Goal: Transaction & Acquisition: Purchase product/service

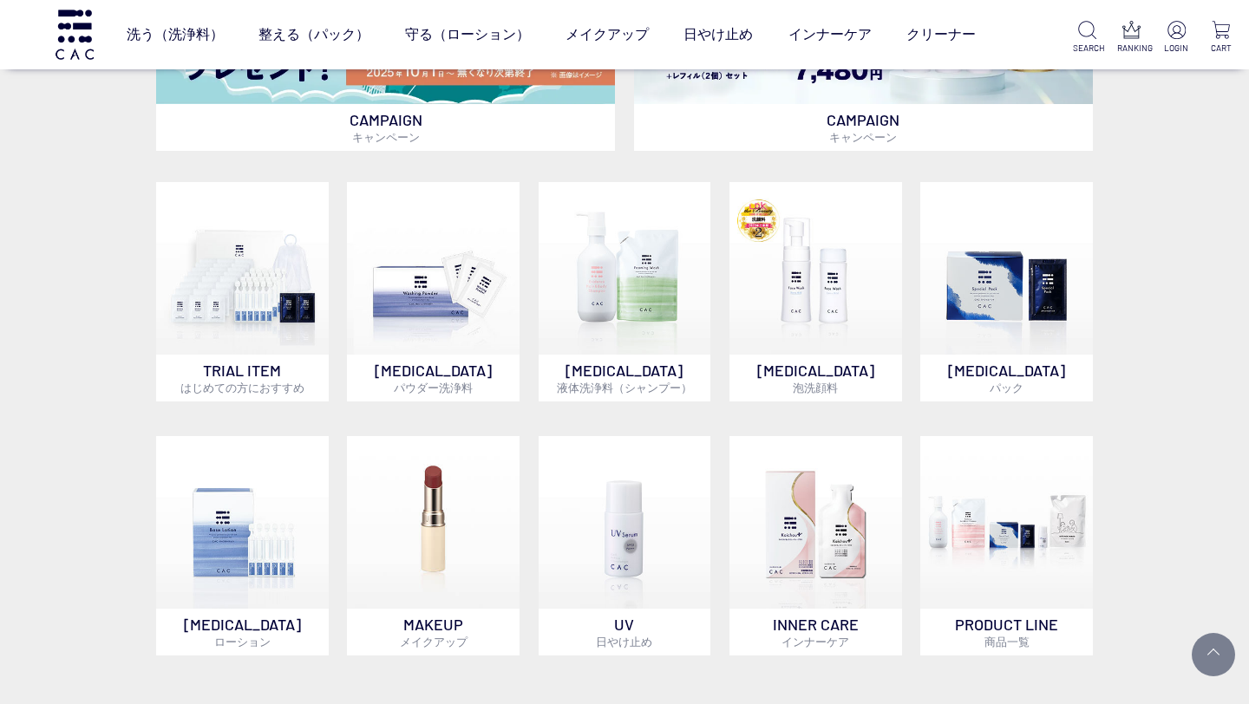
scroll to position [850, 0]
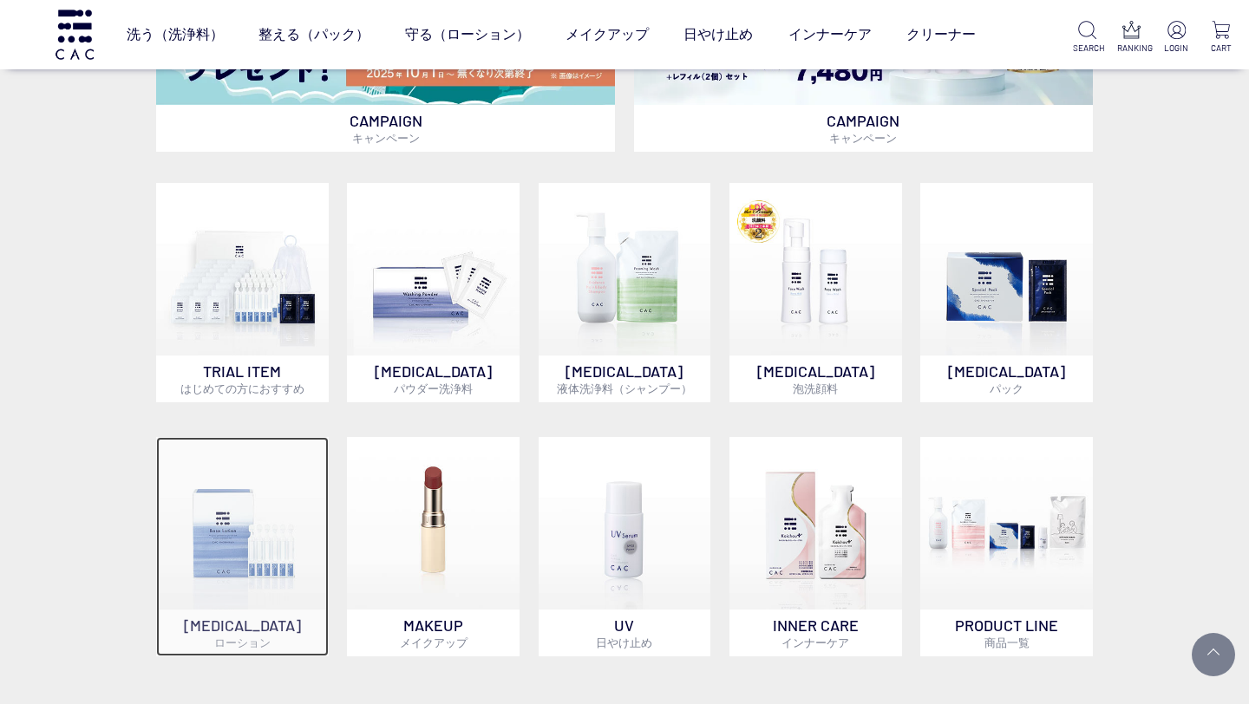
click at [208, 564] on img at bounding box center [242, 523] width 173 height 173
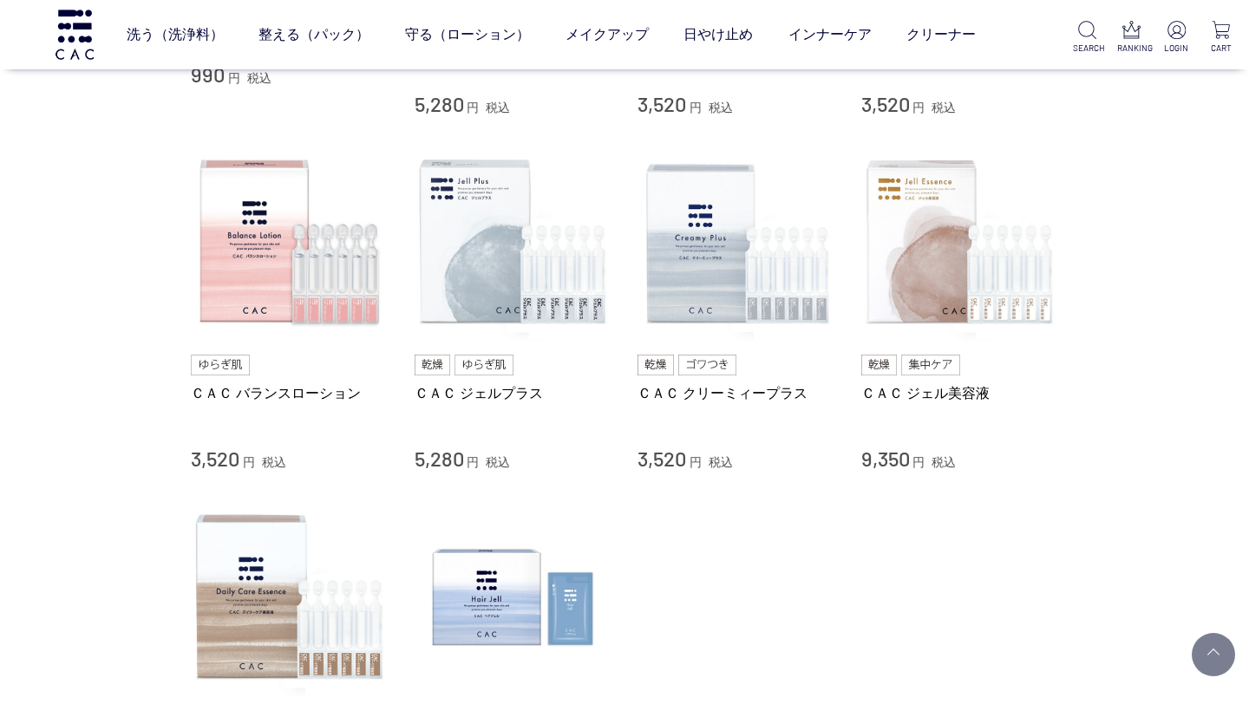
scroll to position [636, 0]
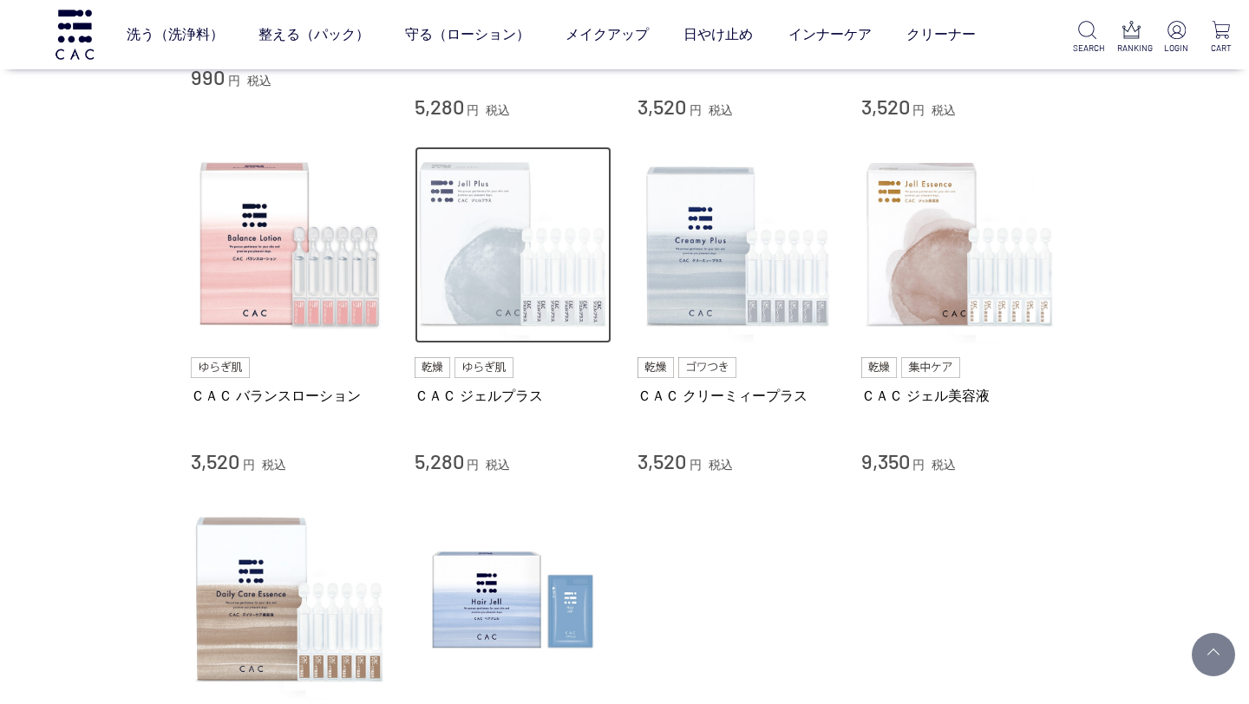
click at [499, 263] on img at bounding box center [513, 246] width 198 height 198
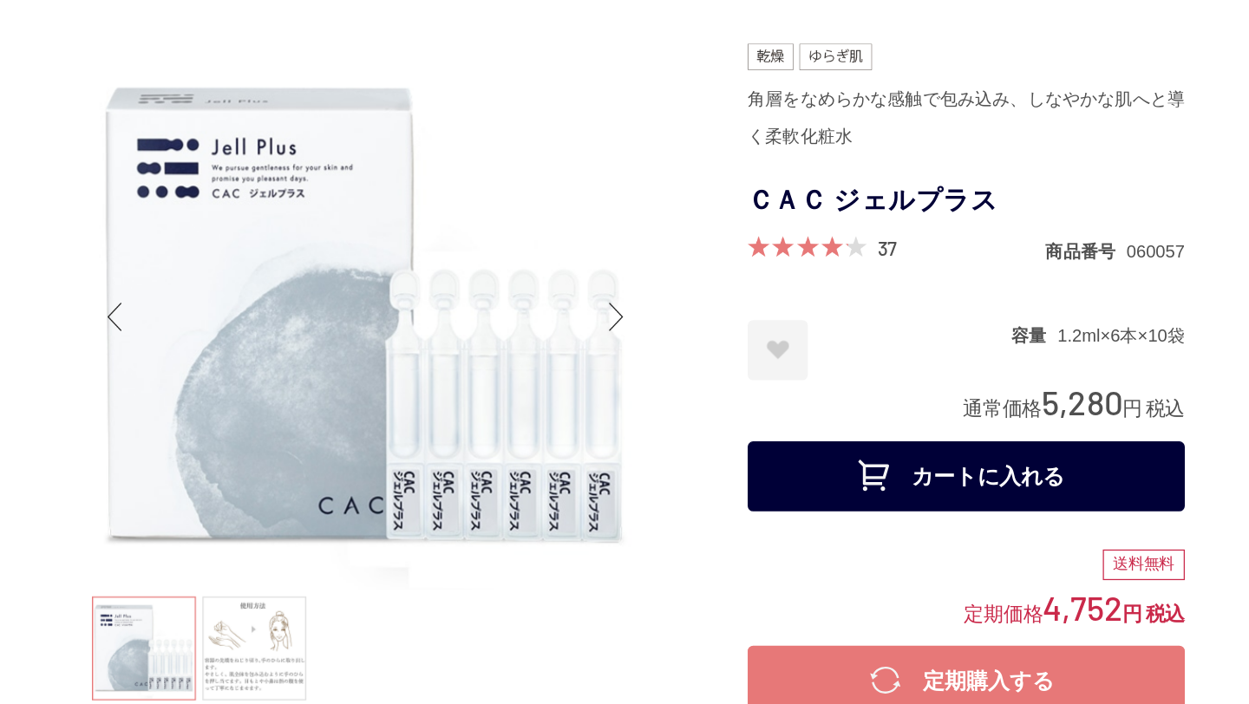
scroll to position [6, 0]
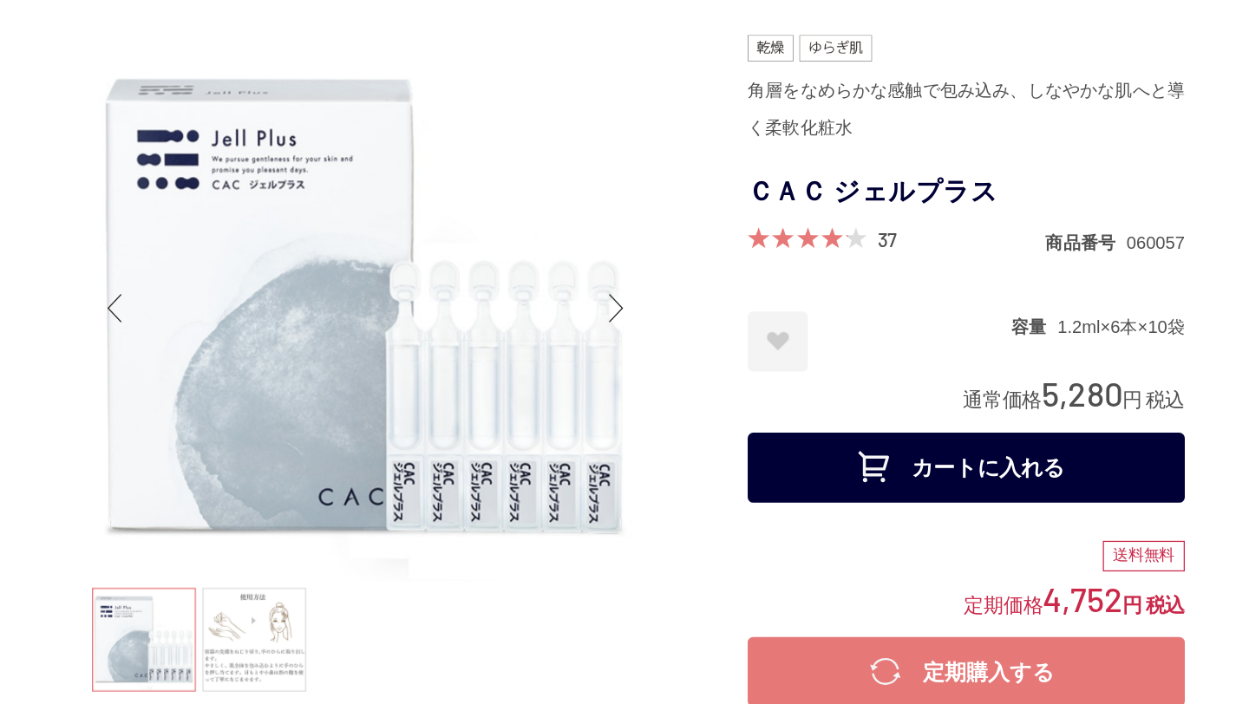
click at [775, 512] on button "カートに入れる" at bounding box center [884, 515] width 347 height 55
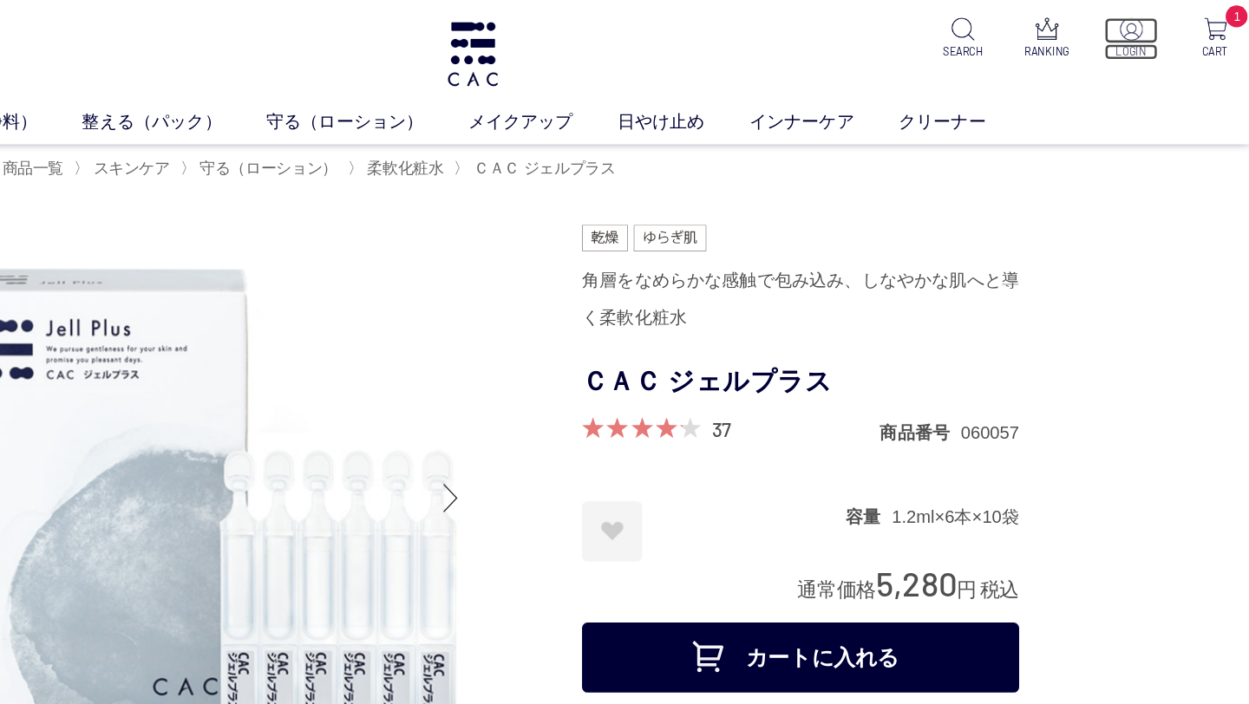
click at [1147, 28] on img at bounding box center [1147, 23] width 18 height 18
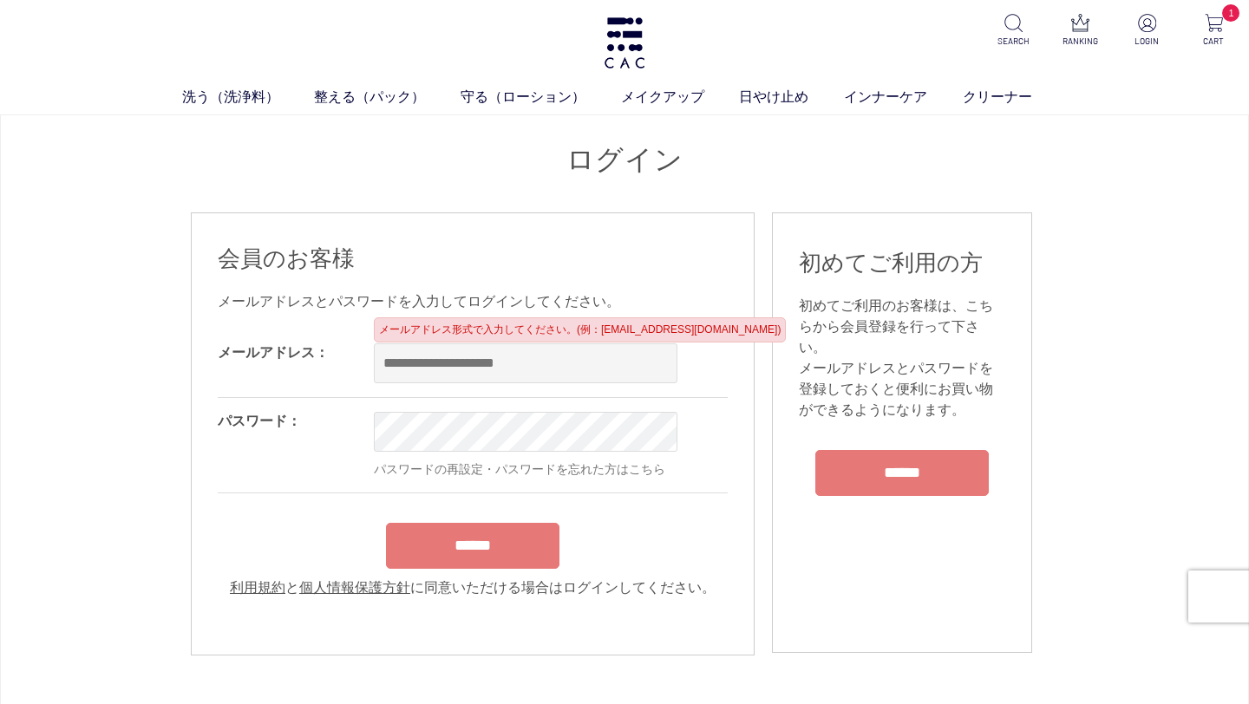
click at [470, 368] on input "email" at bounding box center [525, 363] width 303 height 40
type input "**********"
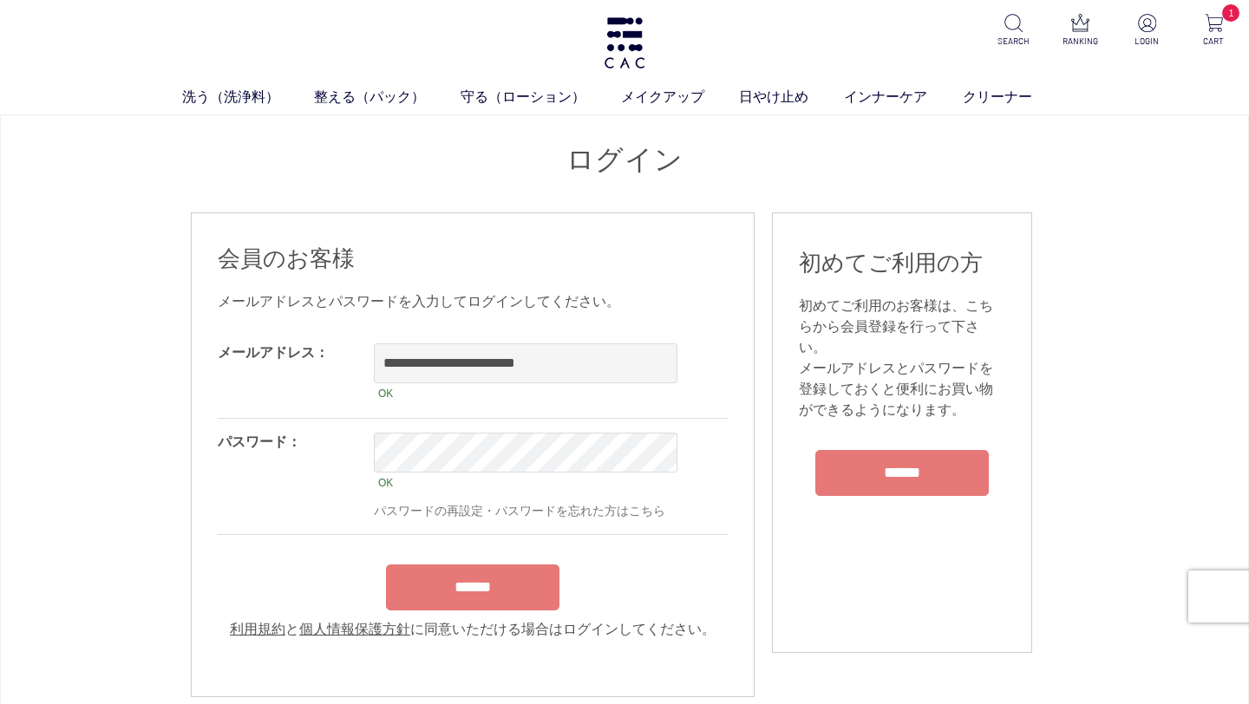
click at [469, 583] on input "******" at bounding box center [472, 587] width 173 height 46
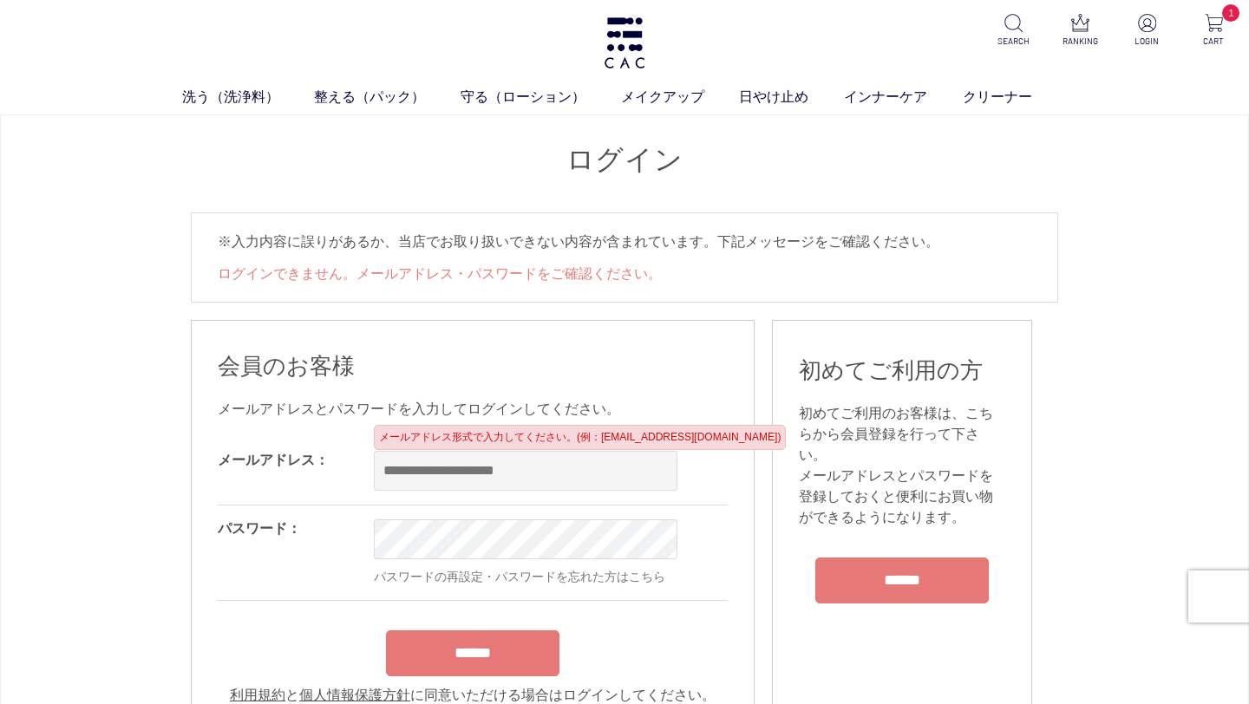
click at [491, 478] on input "email" at bounding box center [525, 471] width 303 height 40
type input "**********"
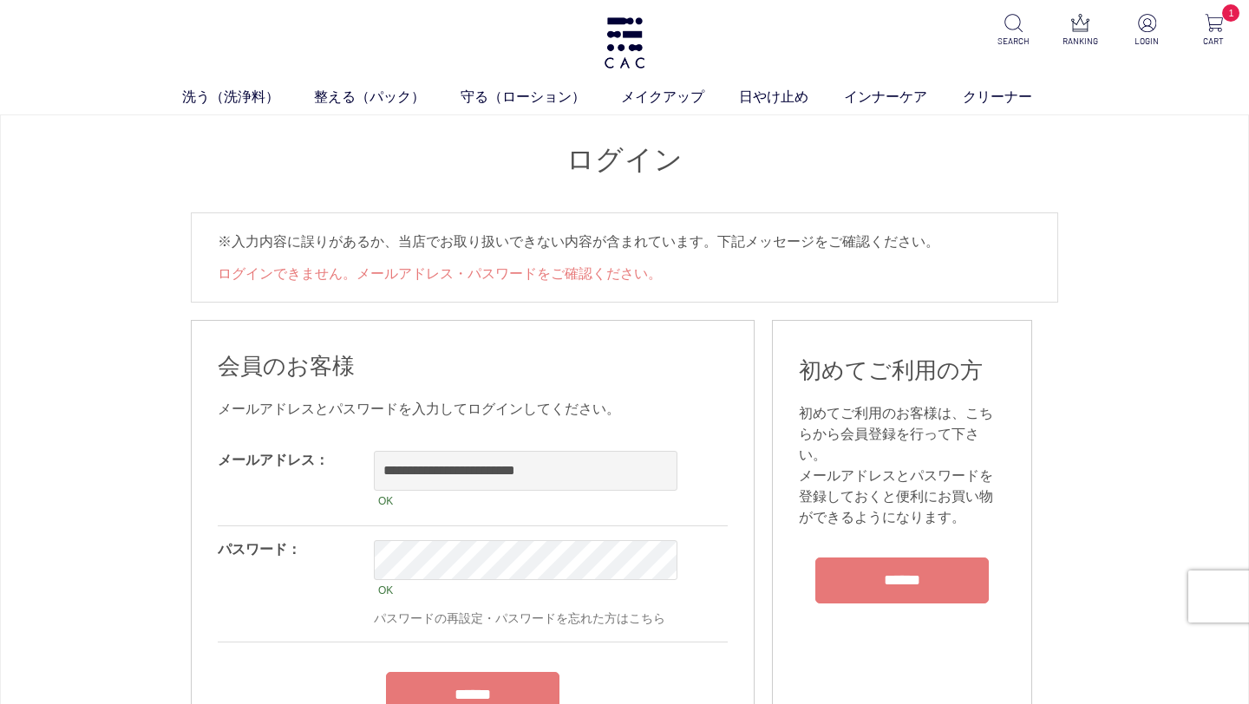
click at [466, 684] on input "******" at bounding box center [472, 695] width 173 height 46
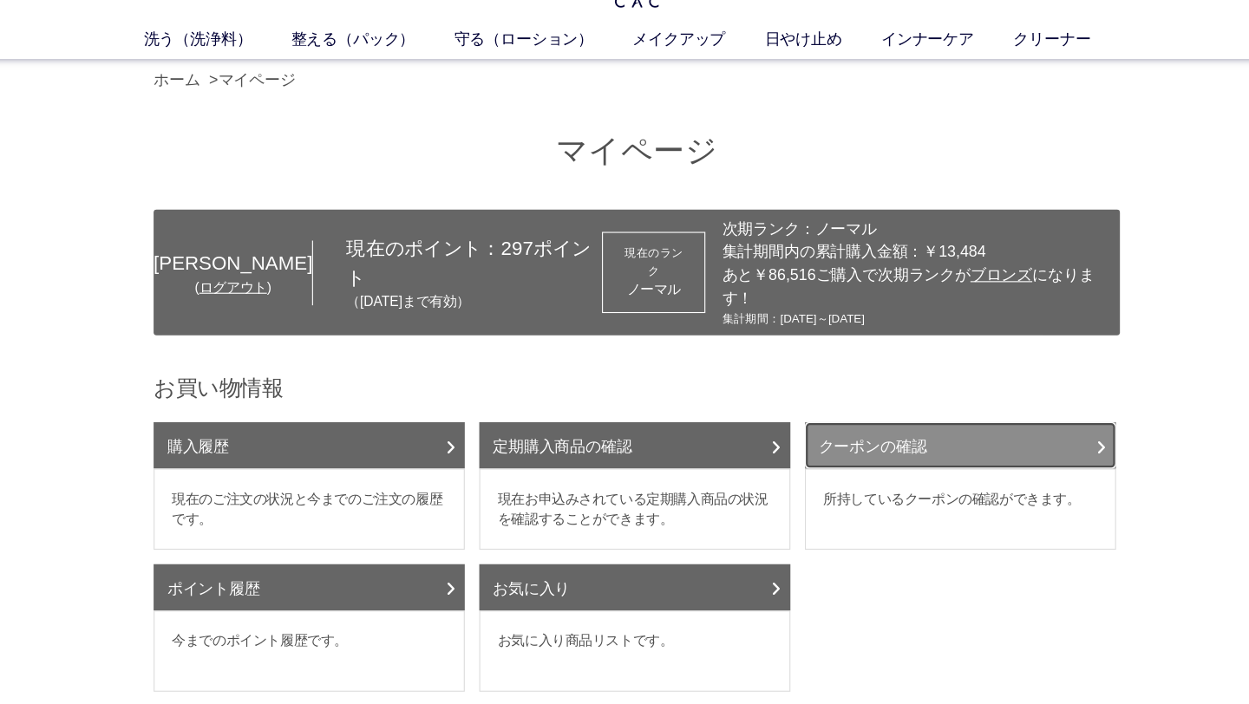
click at [860, 464] on link "クーポンの確認" at bounding box center [914, 461] width 279 height 42
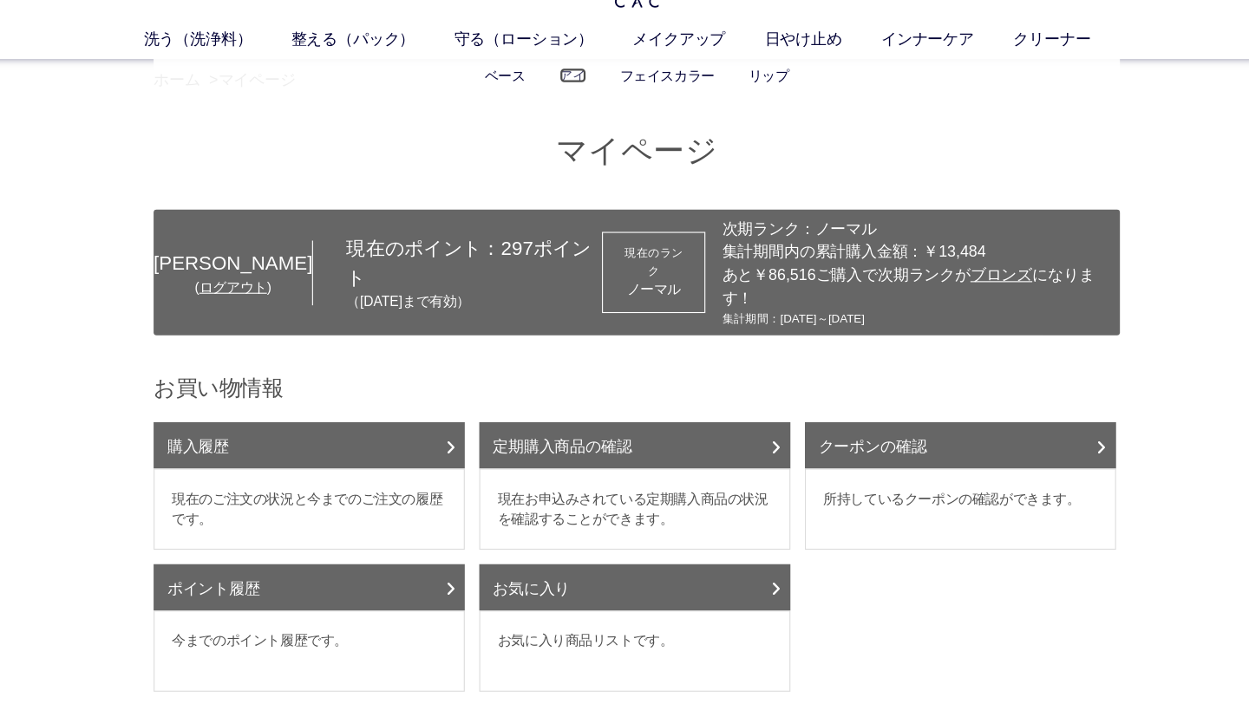
click at [565, 131] on link "アイ" at bounding box center [567, 129] width 24 height 14
click at [614, 127] on link "柔軟化粧水" at bounding box center [603, 129] width 61 height 14
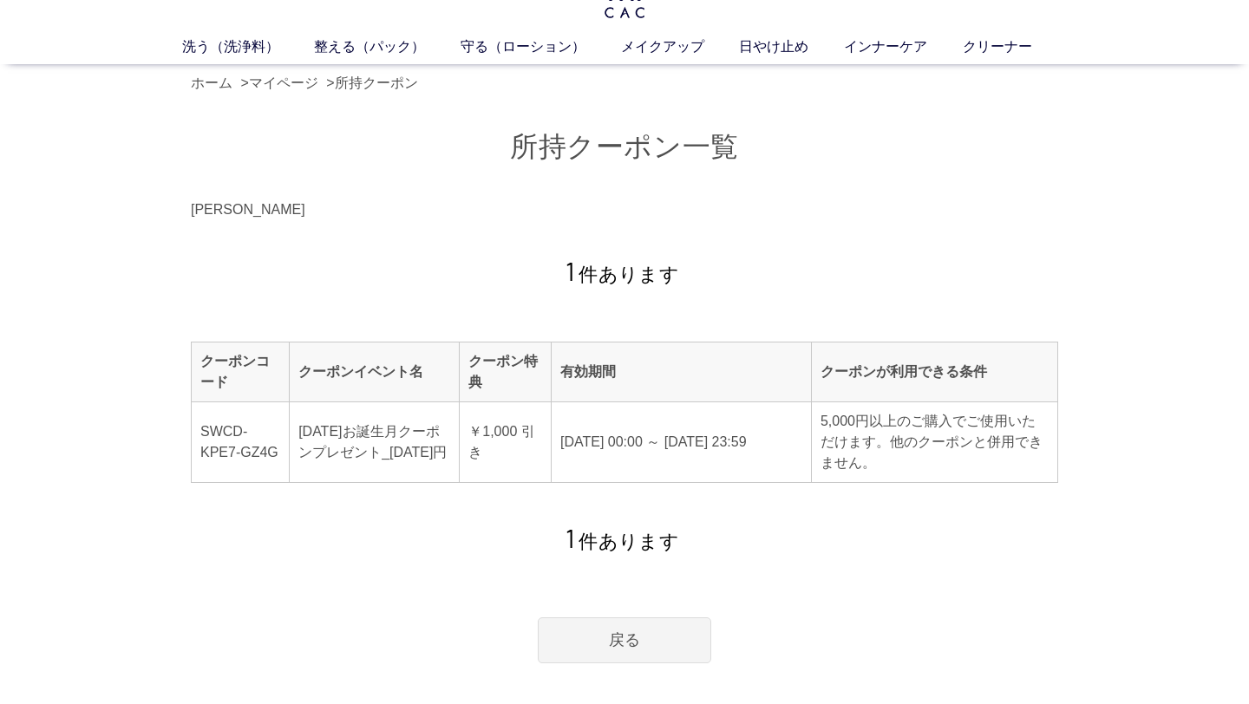
scroll to position [55, 0]
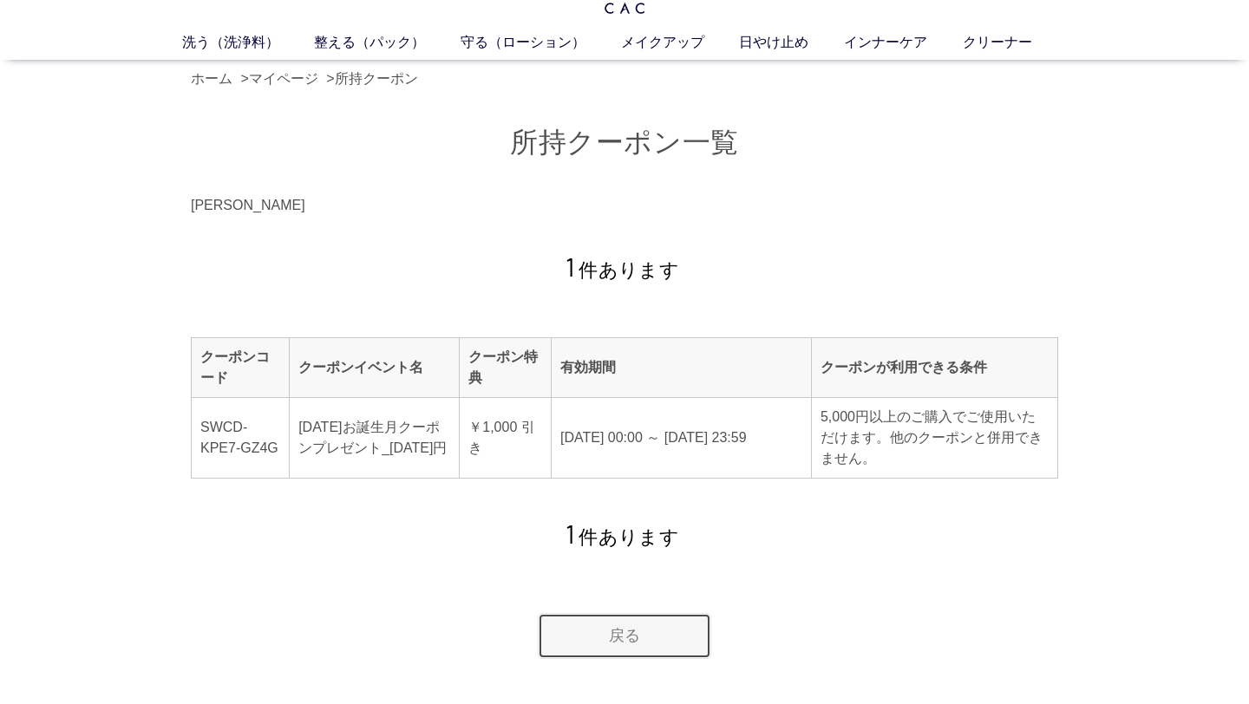
click at [598, 646] on link "戻る" at bounding box center [624, 636] width 173 height 46
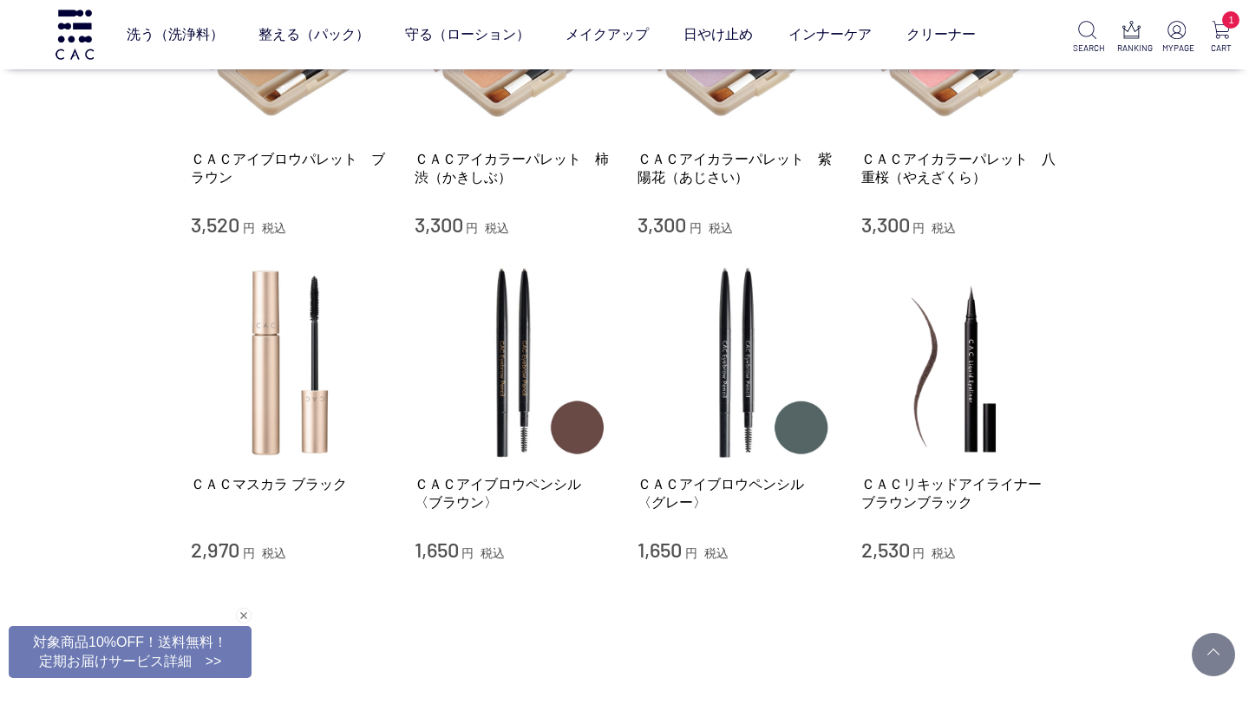
scroll to position [358, 0]
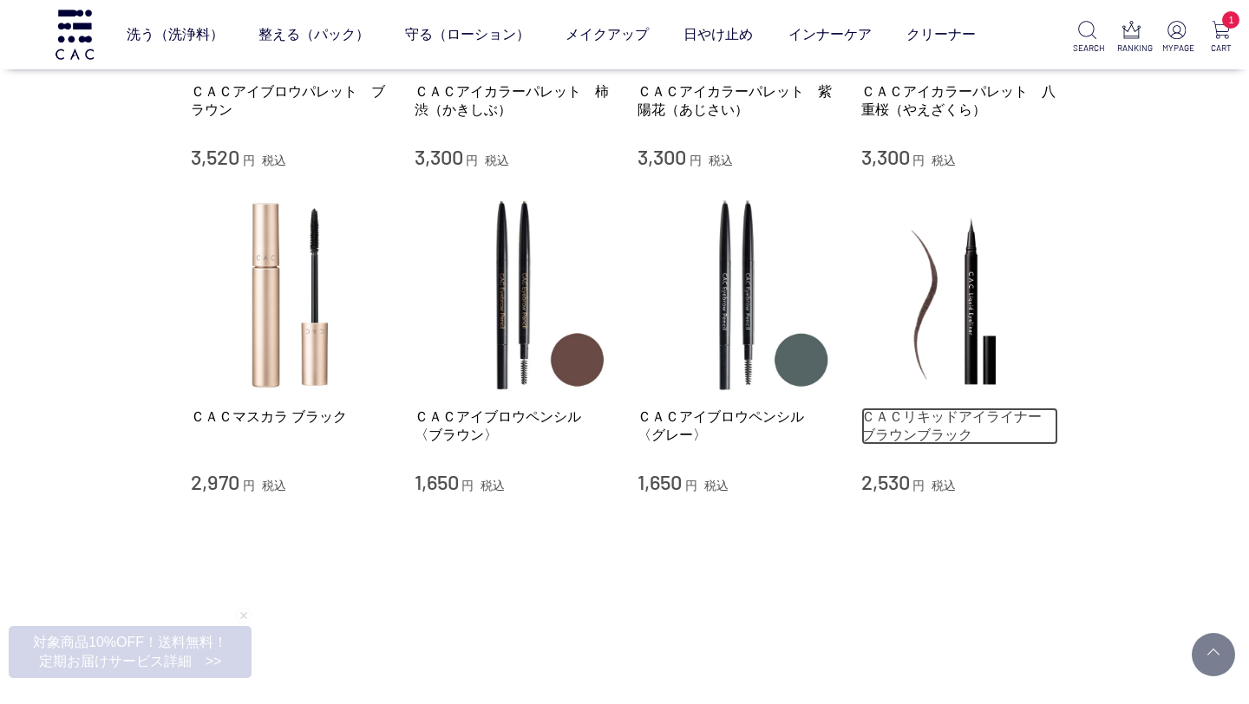
click at [894, 430] on link "ＣＡＣリキッドアイライナー　ブラウンブラック" at bounding box center [960, 426] width 198 height 37
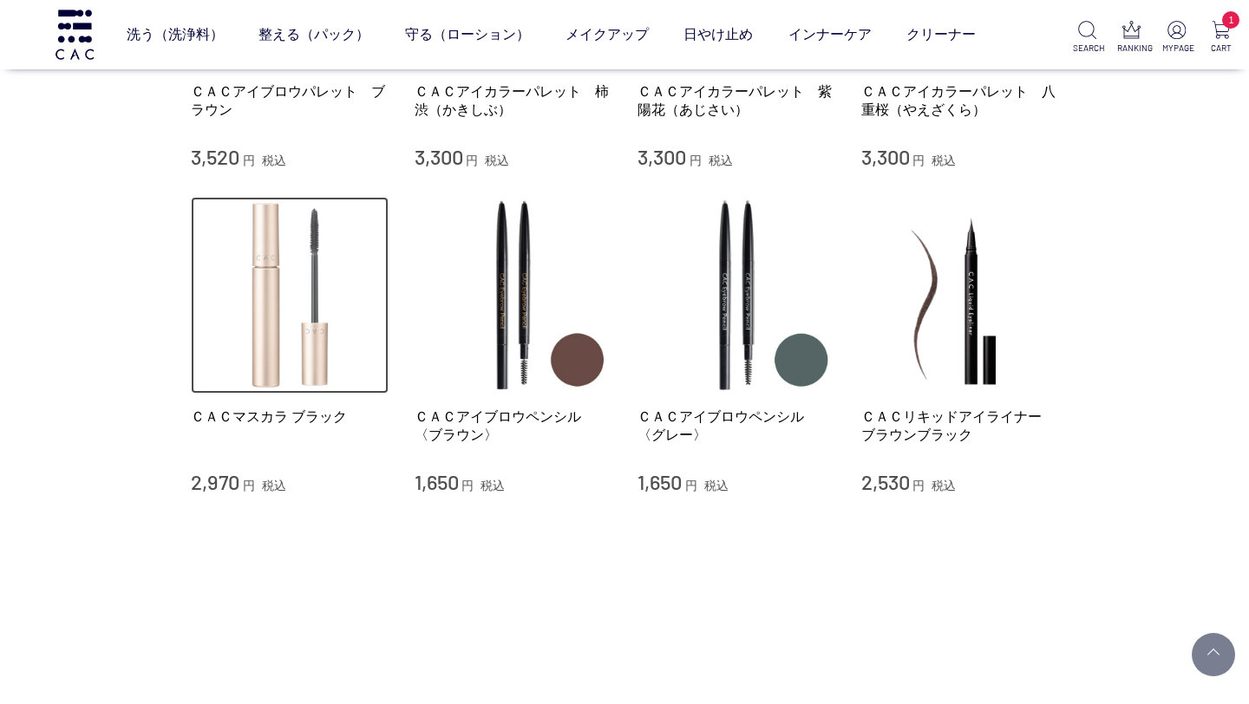
click at [288, 297] on img at bounding box center [290, 296] width 198 height 198
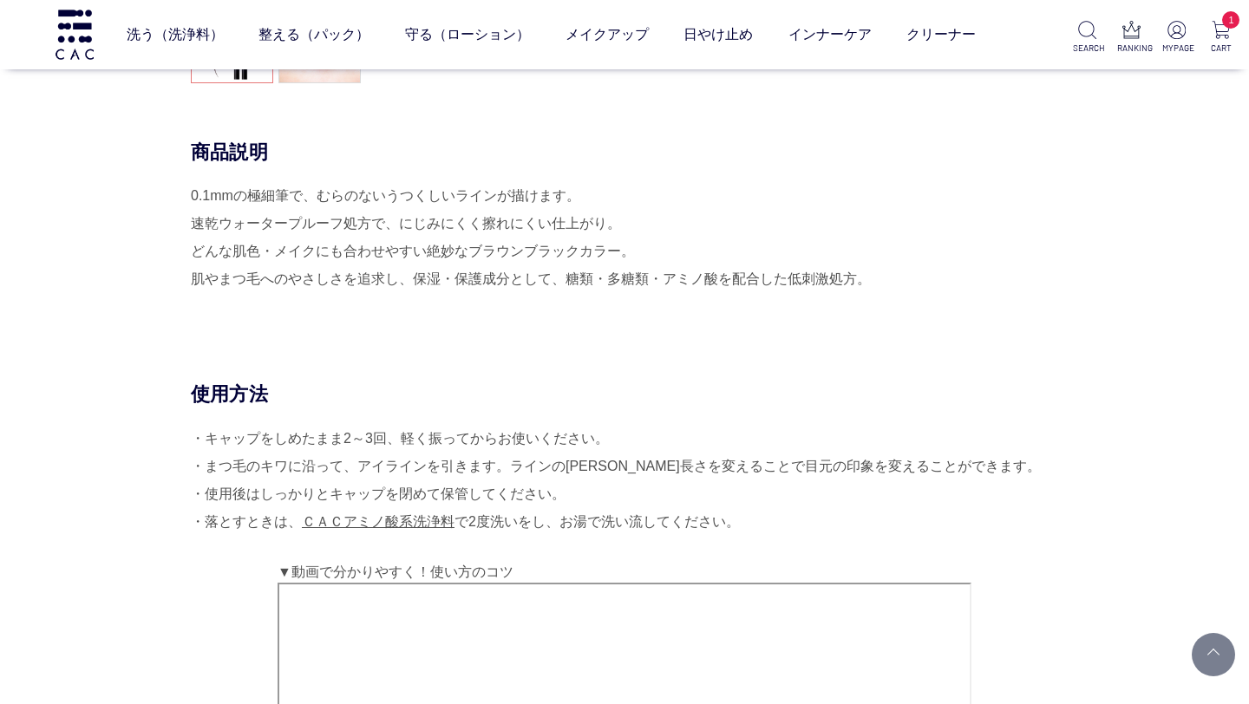
scroll to position [532, 0]
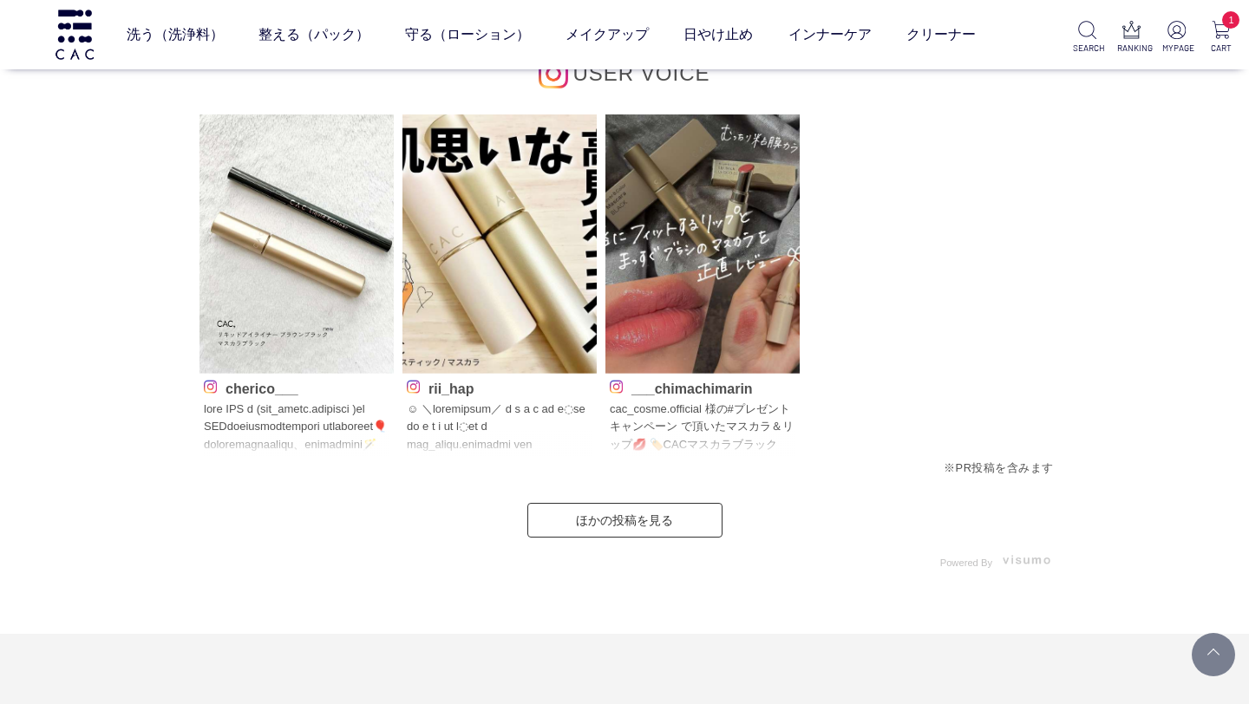
scroll to position [1328, 0]
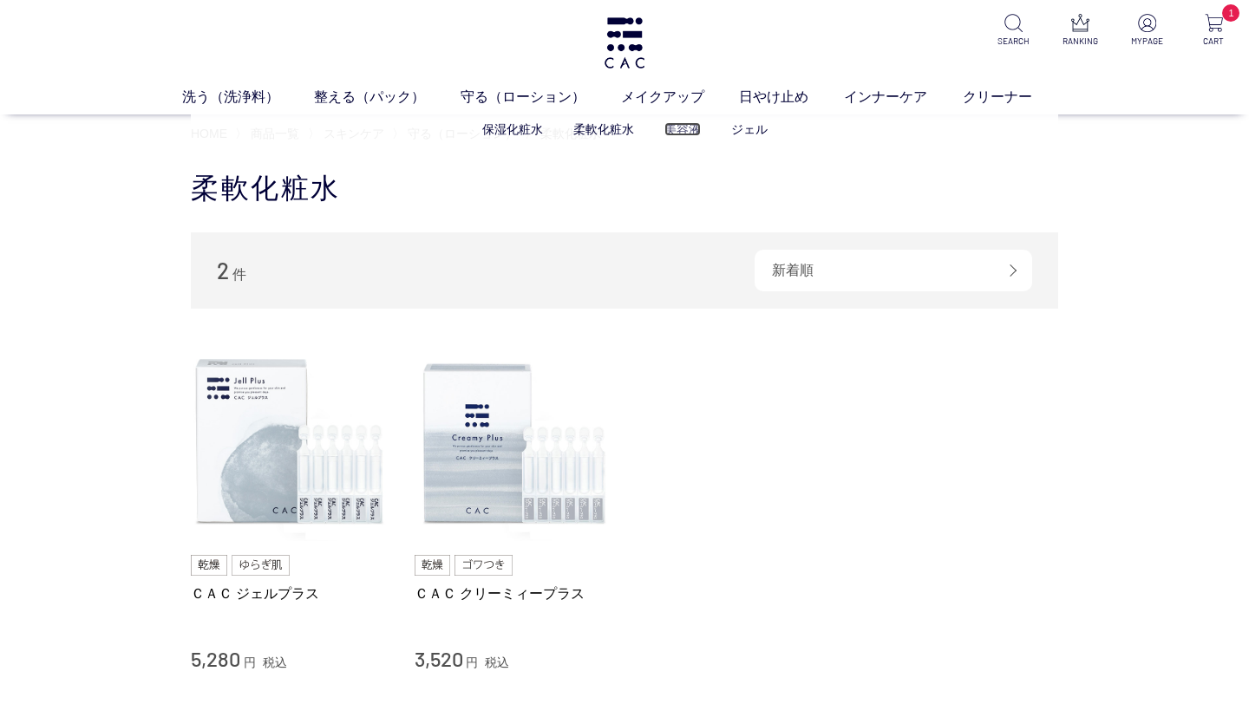
click at [675, 134] on link "美容液" at bounding box center [682, 129] width 36 height 14
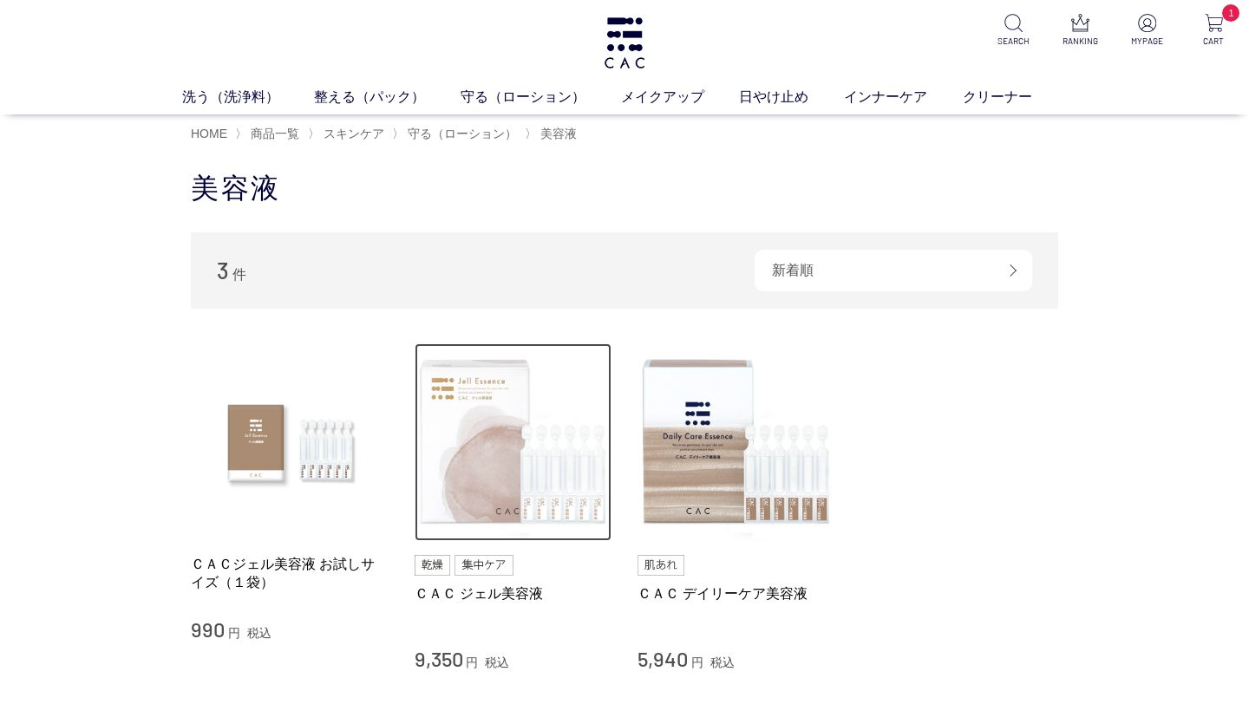
click at [499, 444] on img at bounding box center [513, 442] width 198 height 198
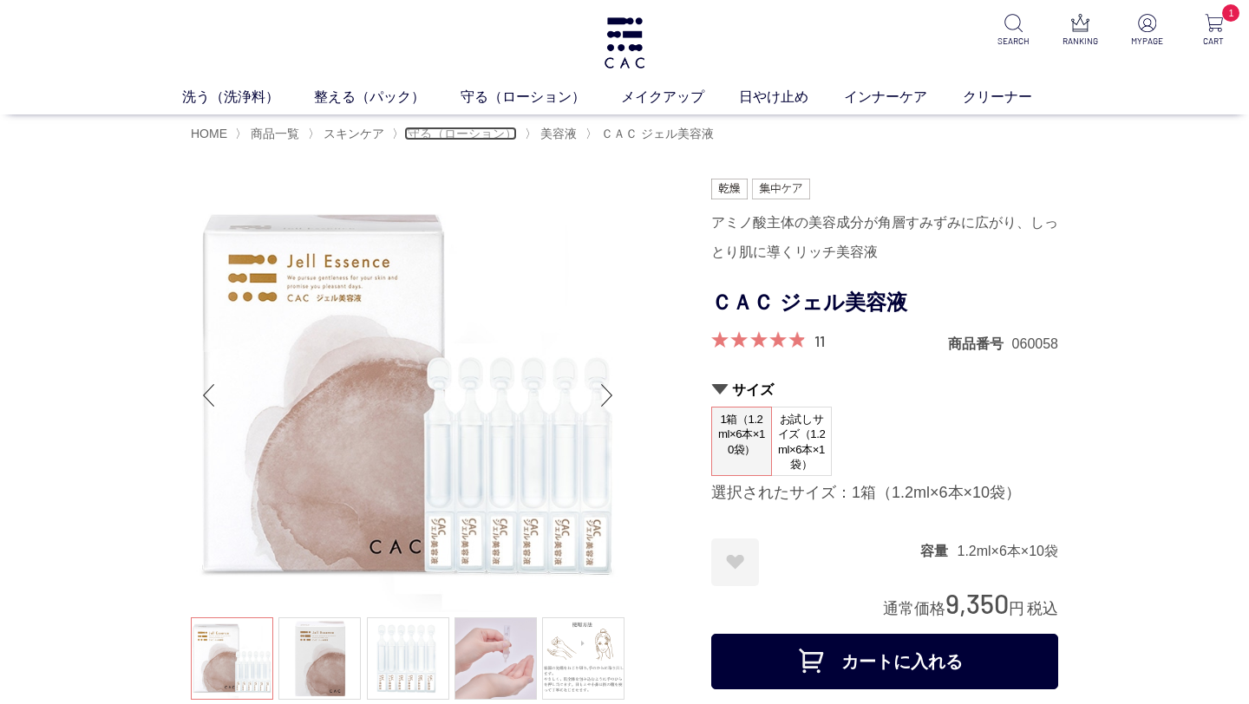
click at [501, 135] on span "守る（ローション）" at bounding box center [462, 134] width 109 height 14
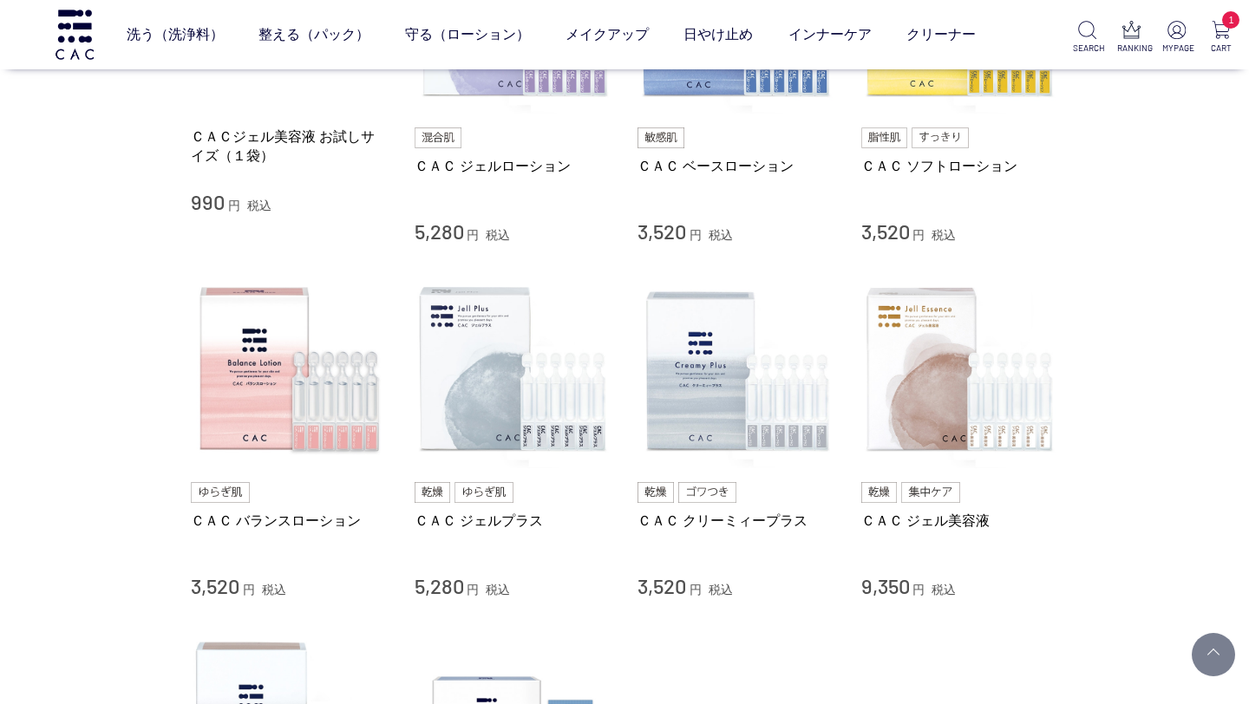
scroll to position [516, 0]
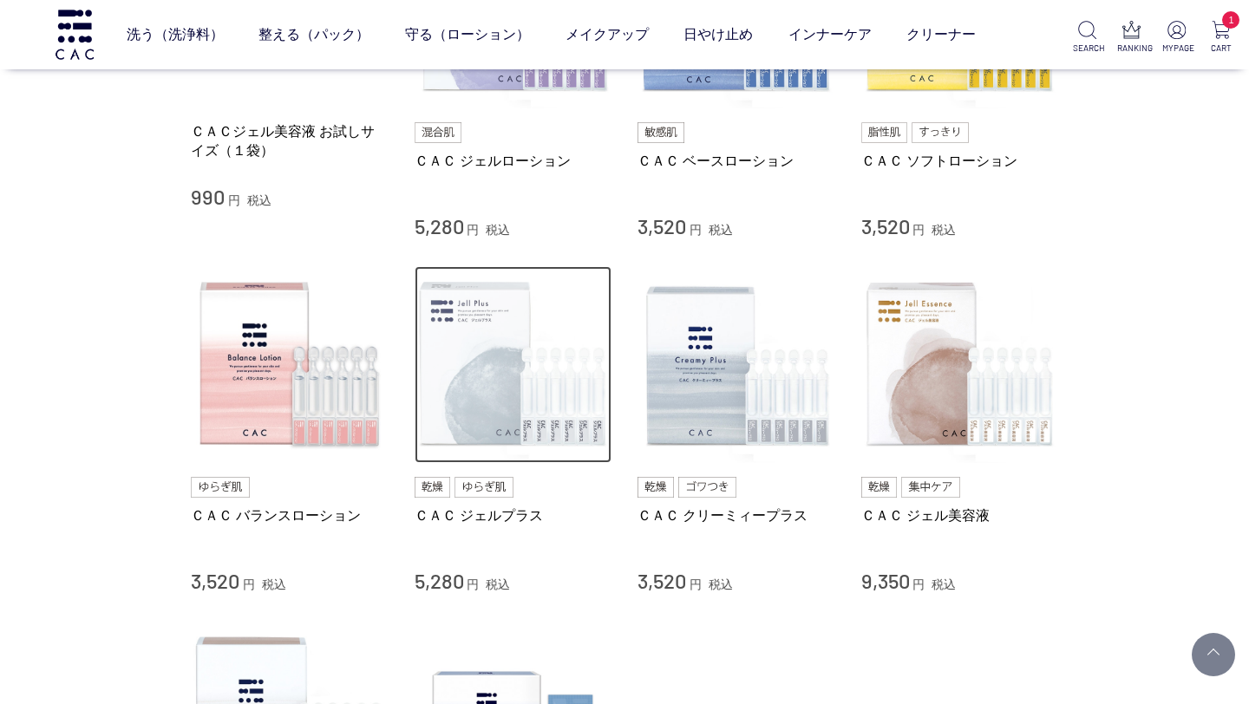
click at [489, 375] on img at bounding box center [513, 365] width 198 height 198
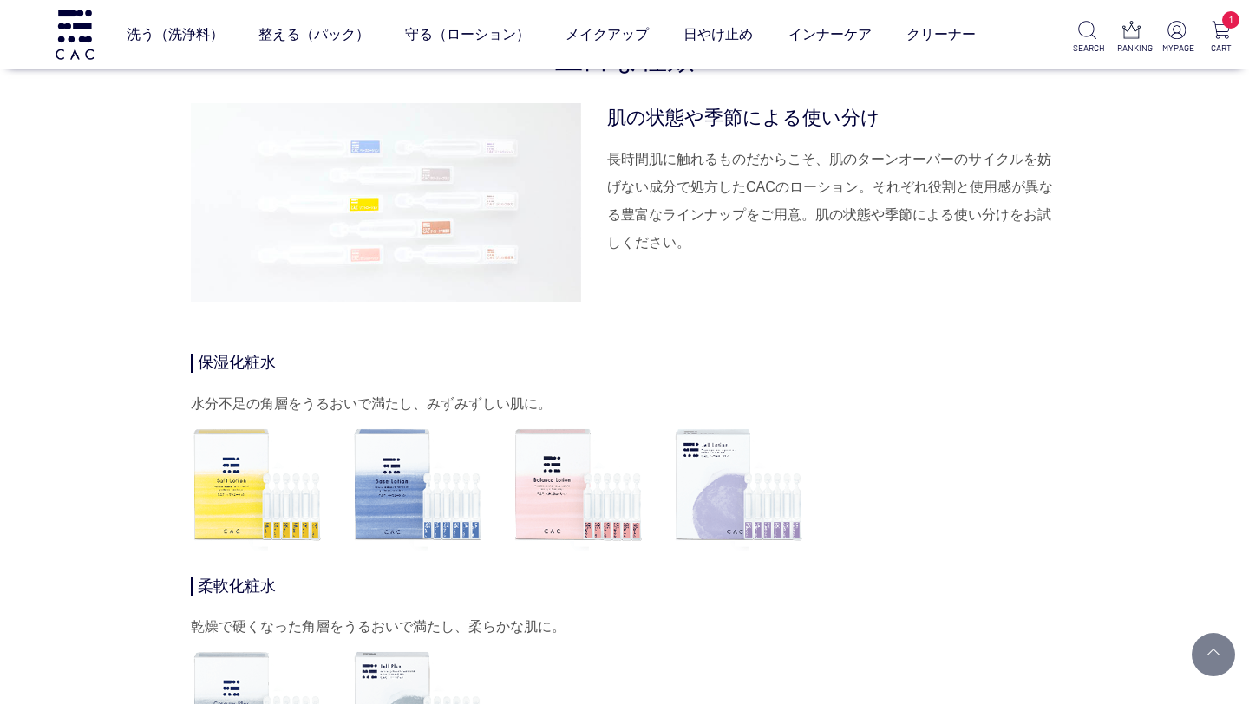
scroll to position [5111, 0]
click at [552, 490] on img at bounding box center [579, 487] width 134 height 134
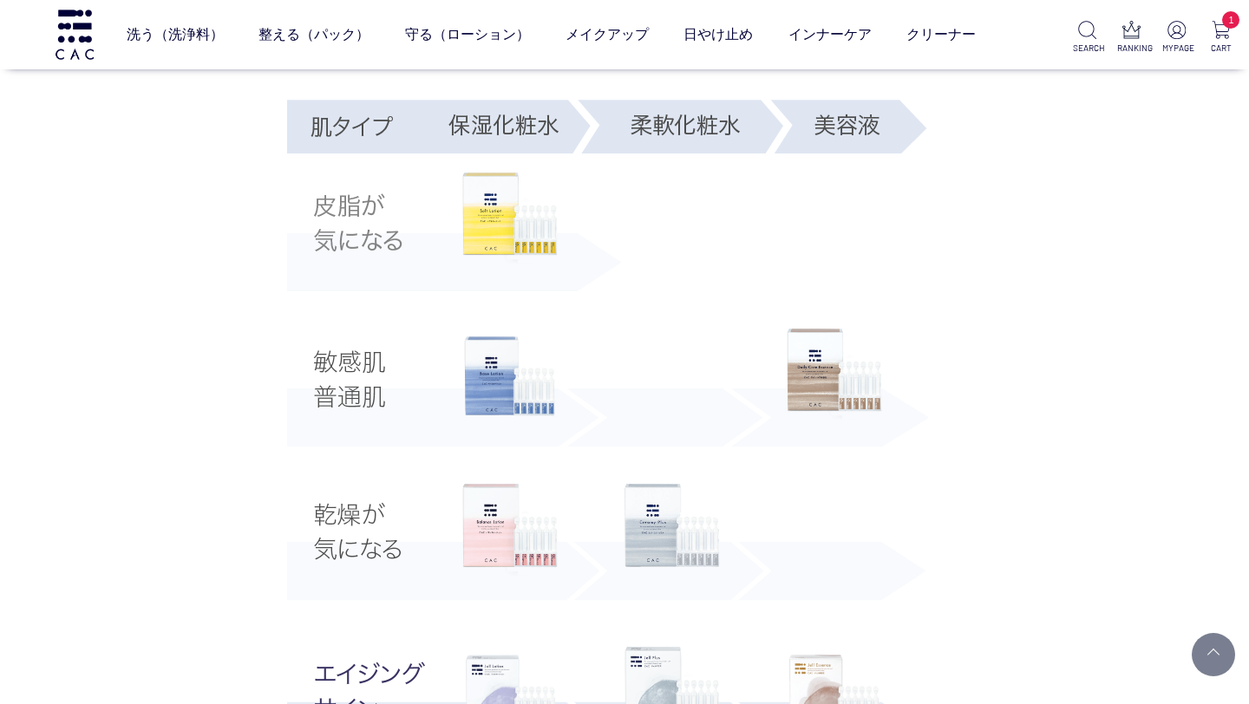
scroll to position [3136, 0]
click at [501, 538] on img at bounding box center [509, 532] width 95 height 92
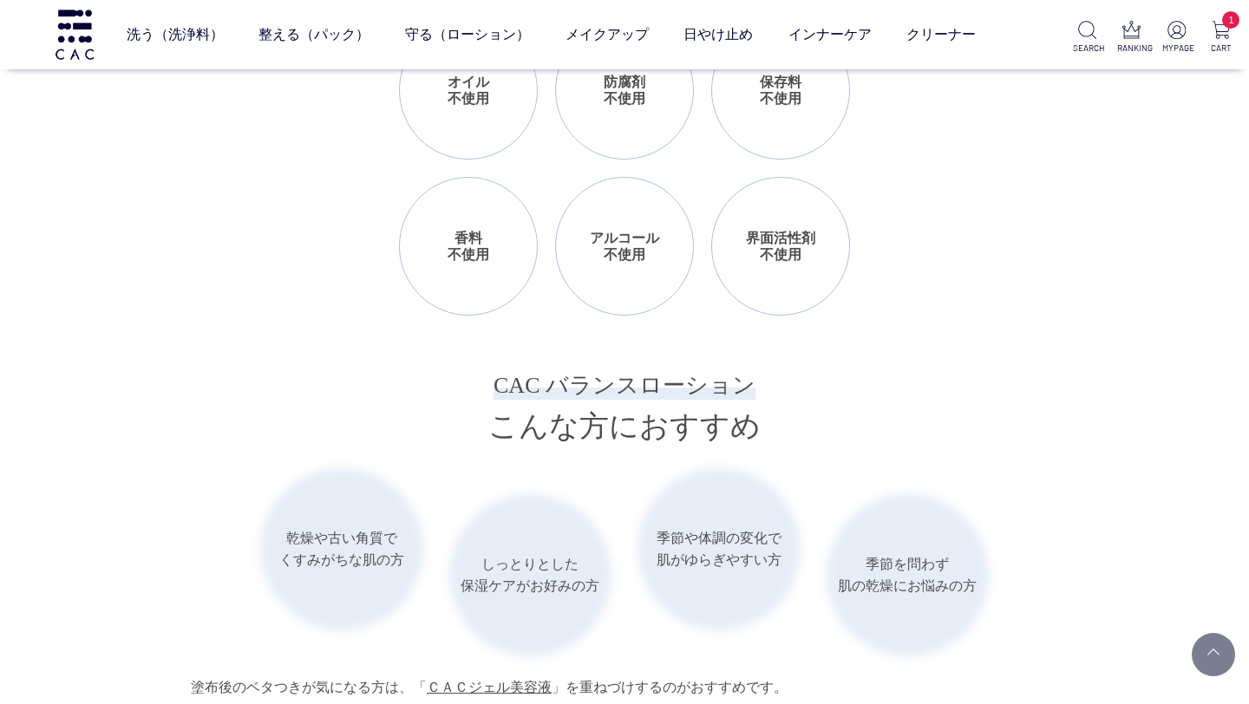
scroll to position [2194, 0]
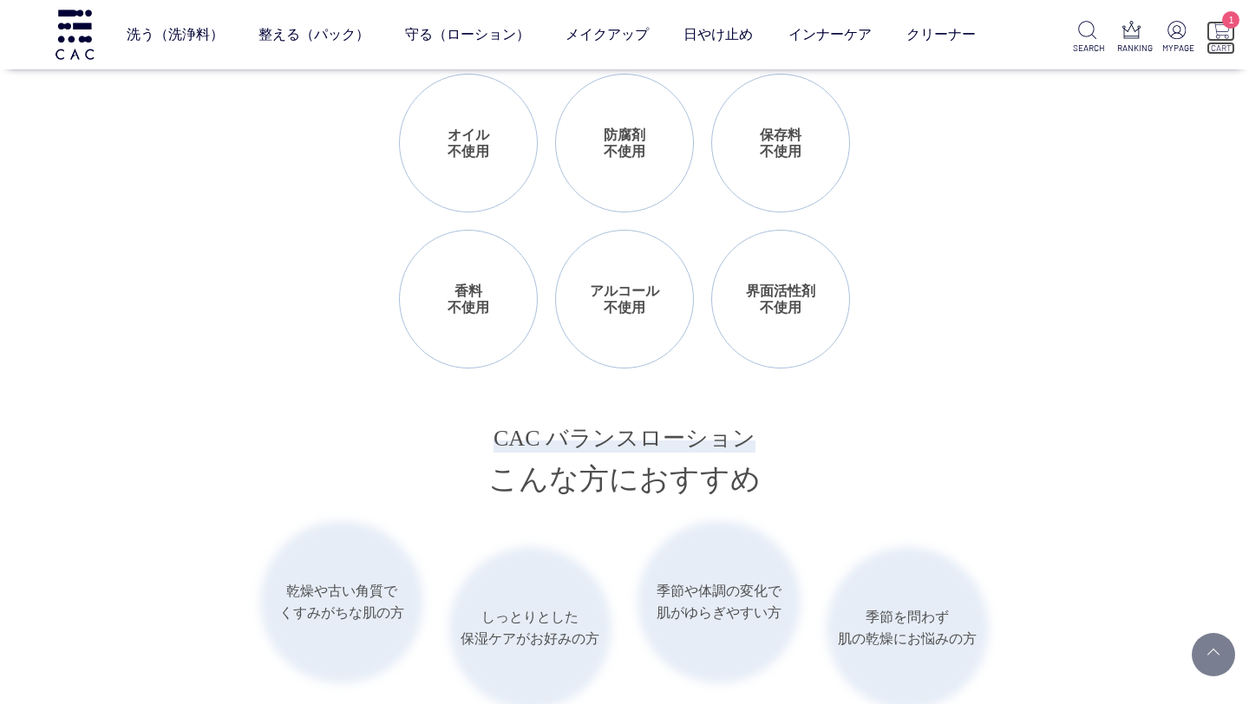
click at [1227, 47] on p "CART" at bounding box center [1220, 48] width 29 height 13
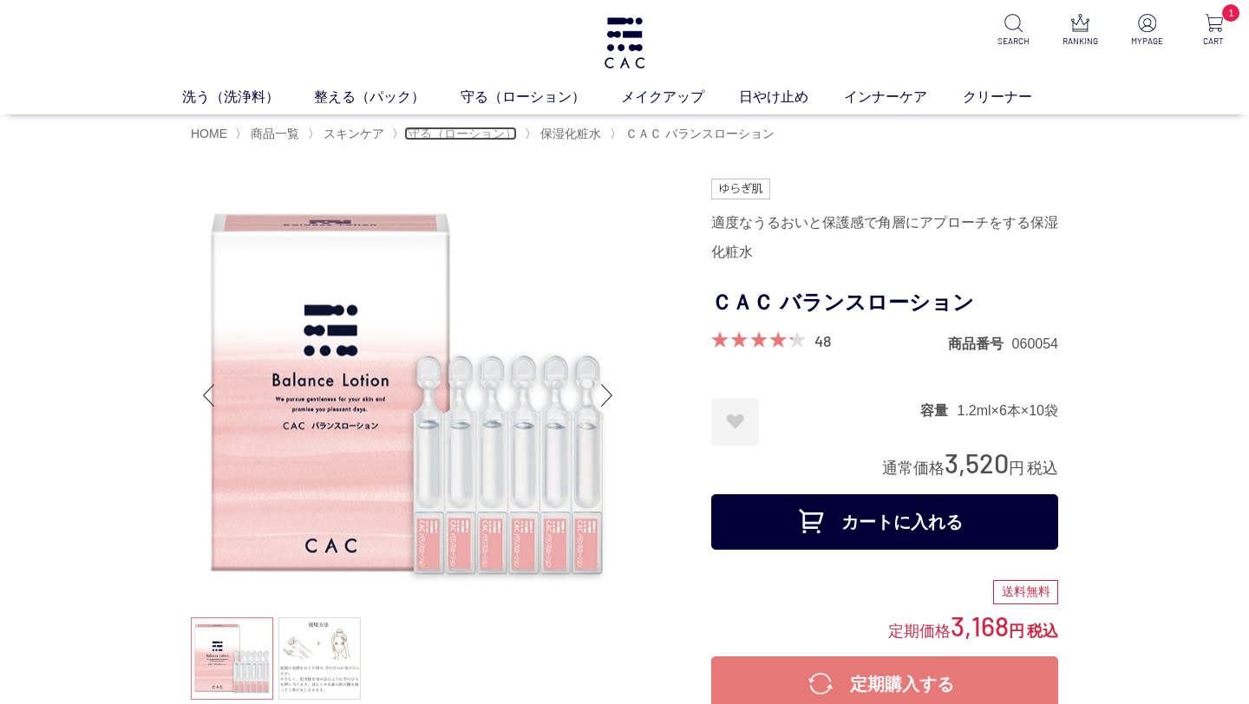
click at [453, 136] on span "守る（ローション）" at bounding box center [462, 134] width 109 height 14
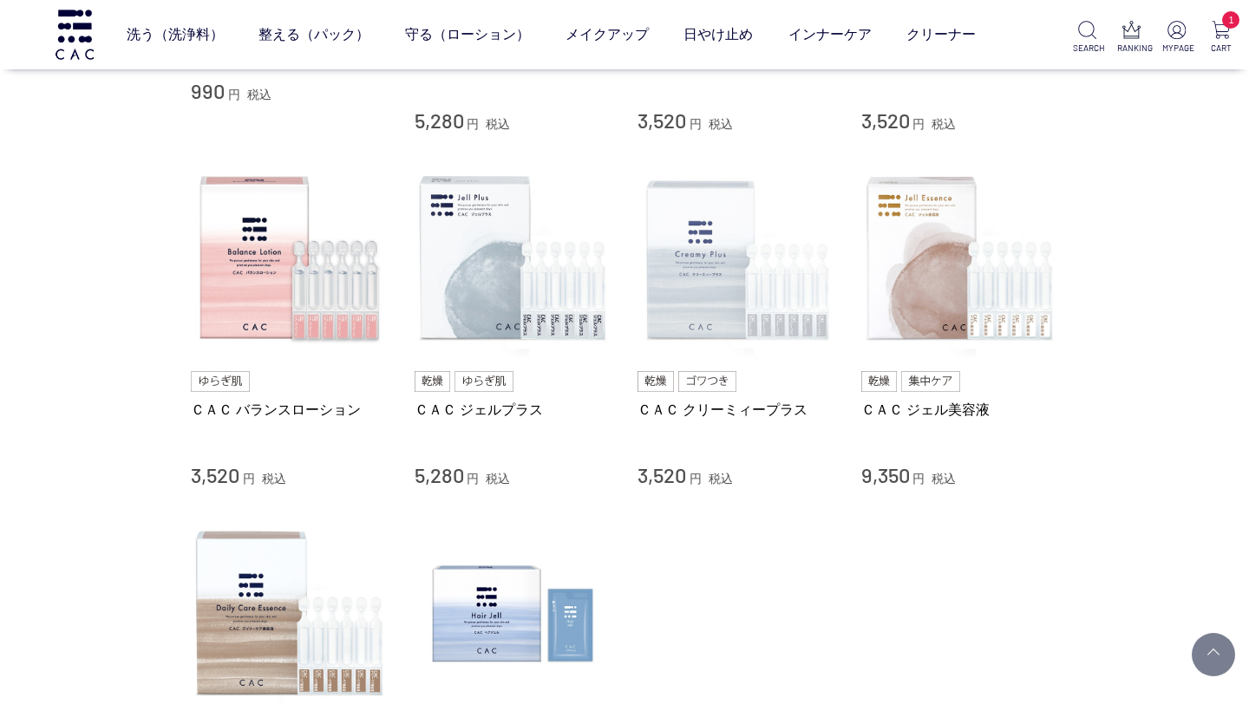
scroll to position [625, 0]
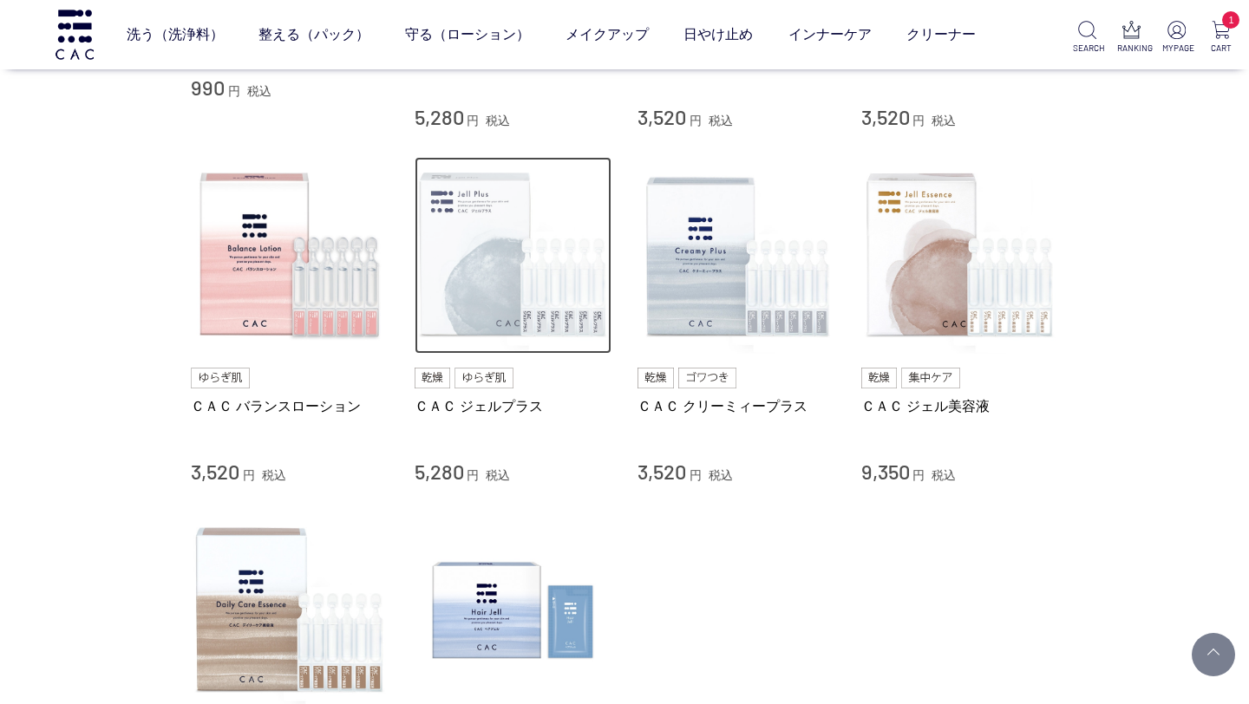
click at [484, 313] on img at bounding box center [513, 256] width 198 height 198
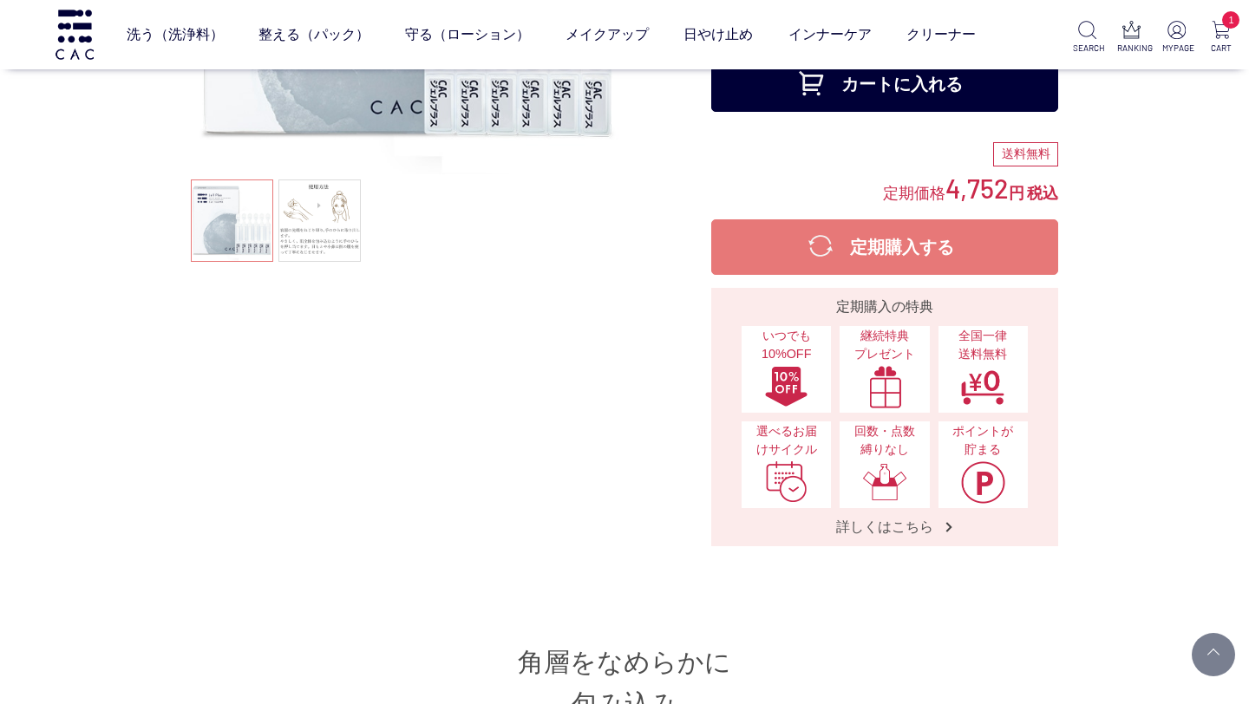
scroll to position [326, 0]
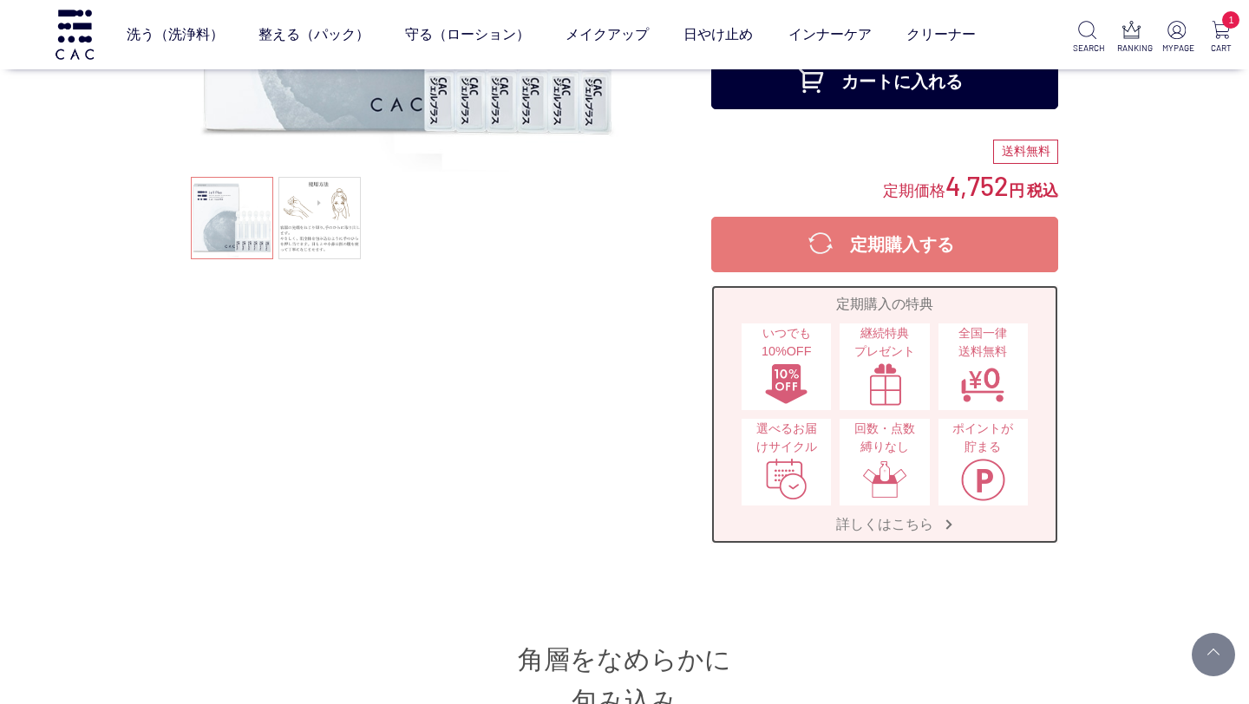
click at [816, 525] on div "詳しくはこちら" at bounding box center [884, 524] width 333 height 21
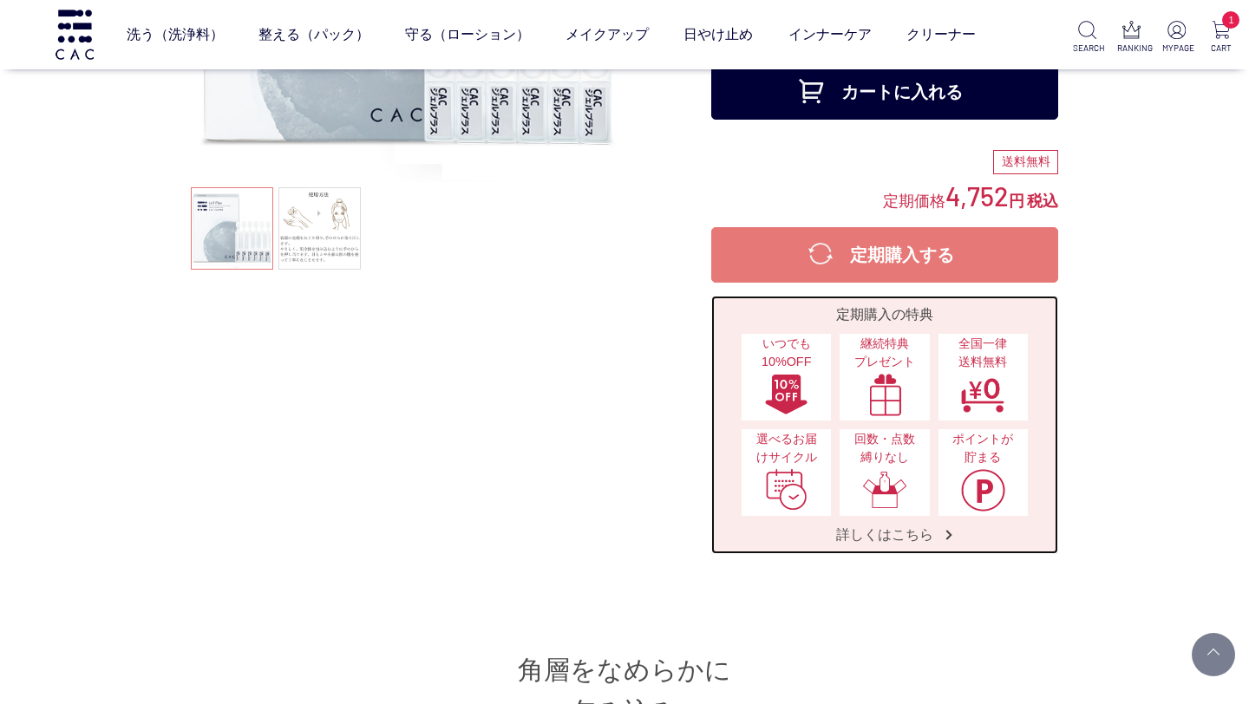
scroll to position [366, 0]
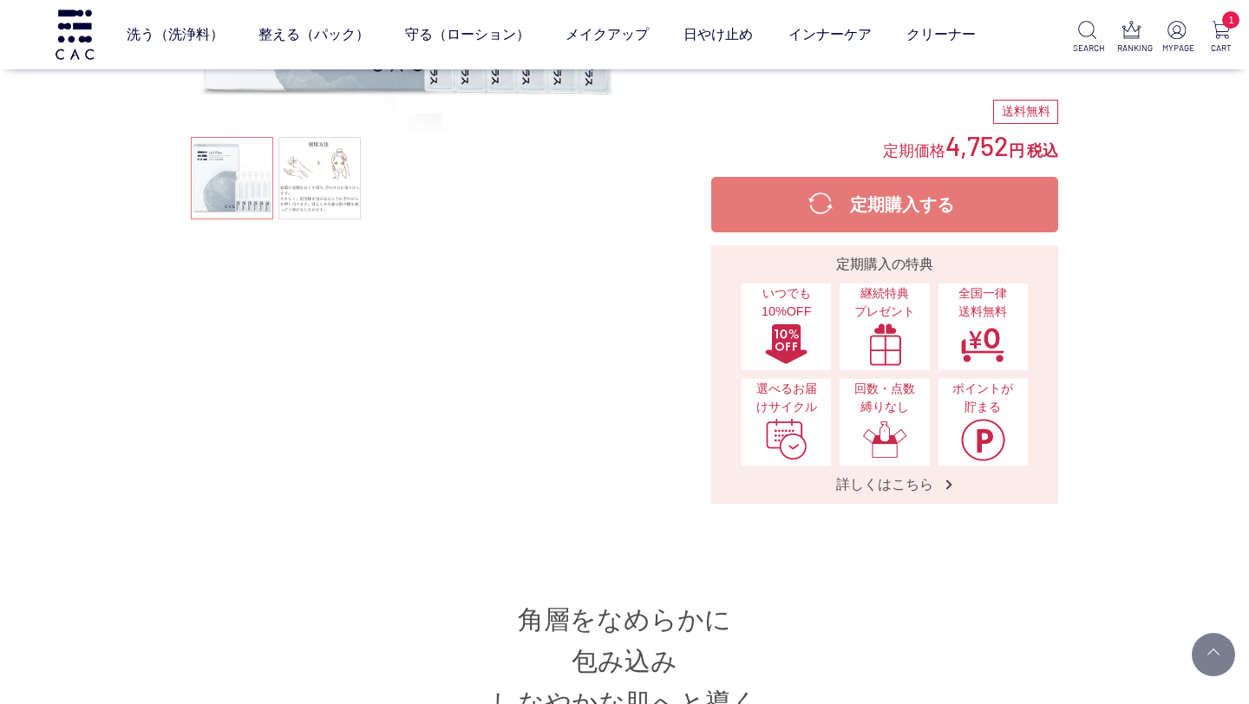
click at [809, 203] on button "定期購入する" at bounding box center [884, 204] width 347 height 55
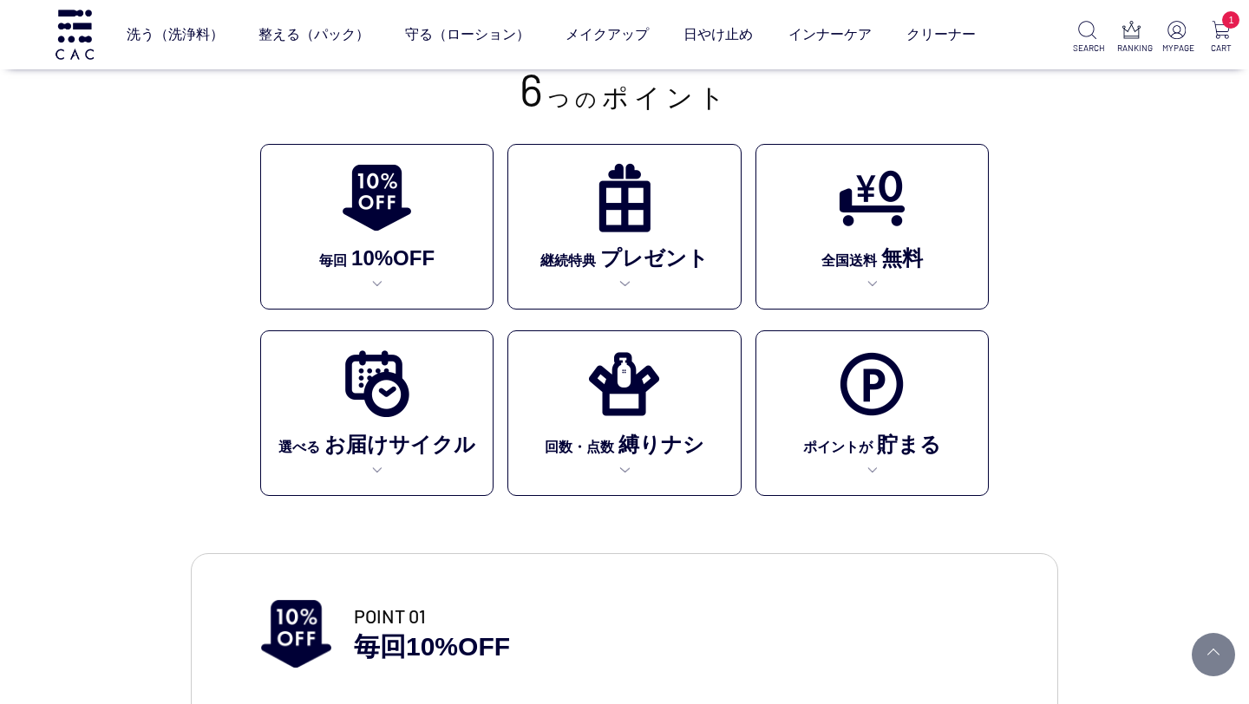
scroll to position [358, 0]
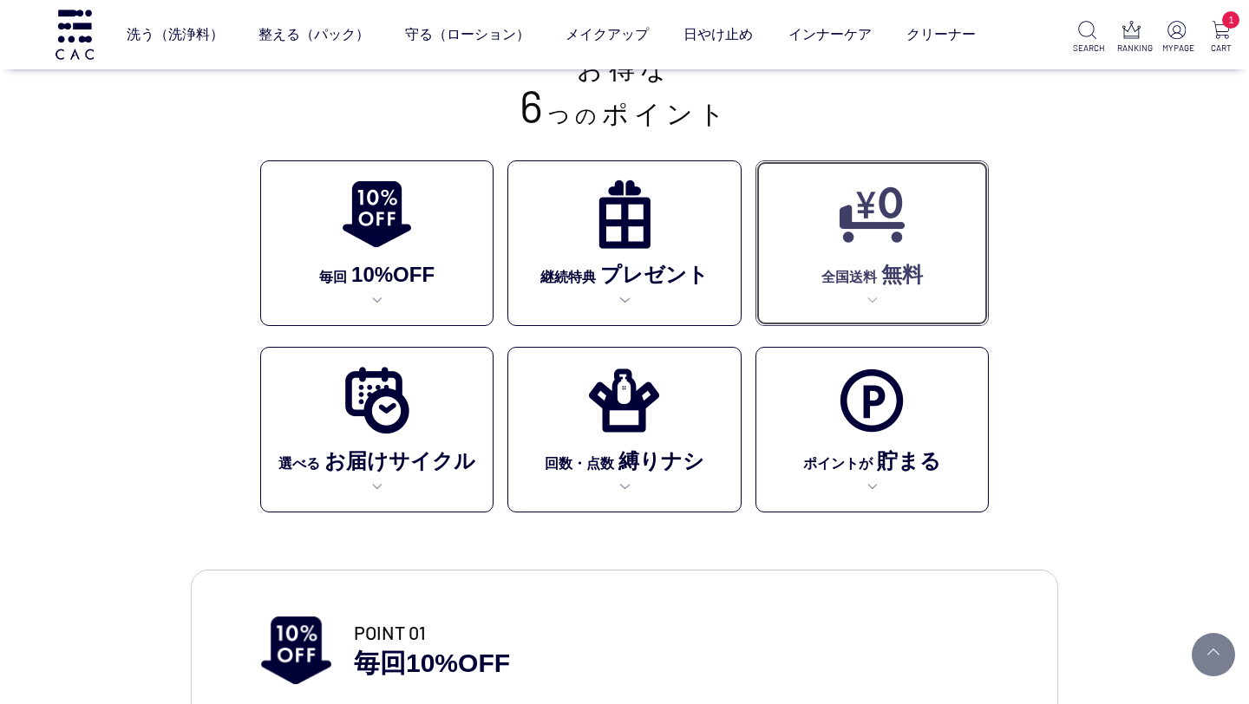
click at [867, 303] on link "全国送料 無料" at bounding box center [871, 243] width 233 height 166
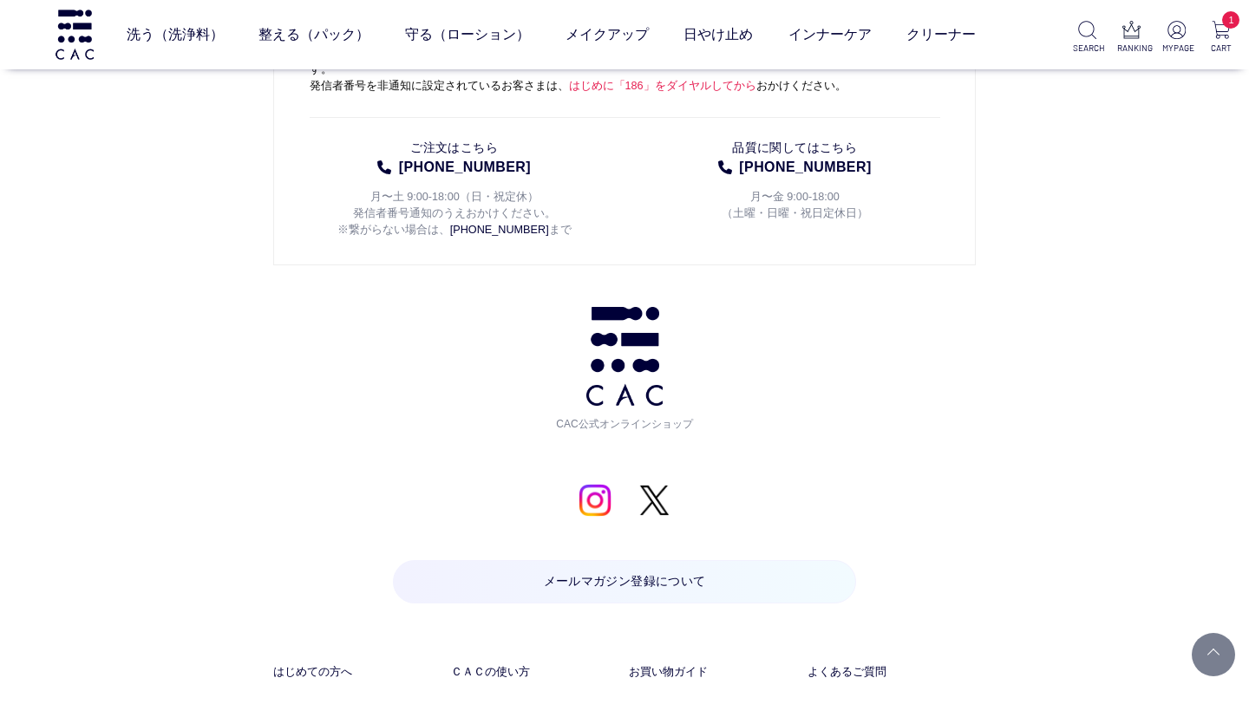
scroll to position [15302, 0]
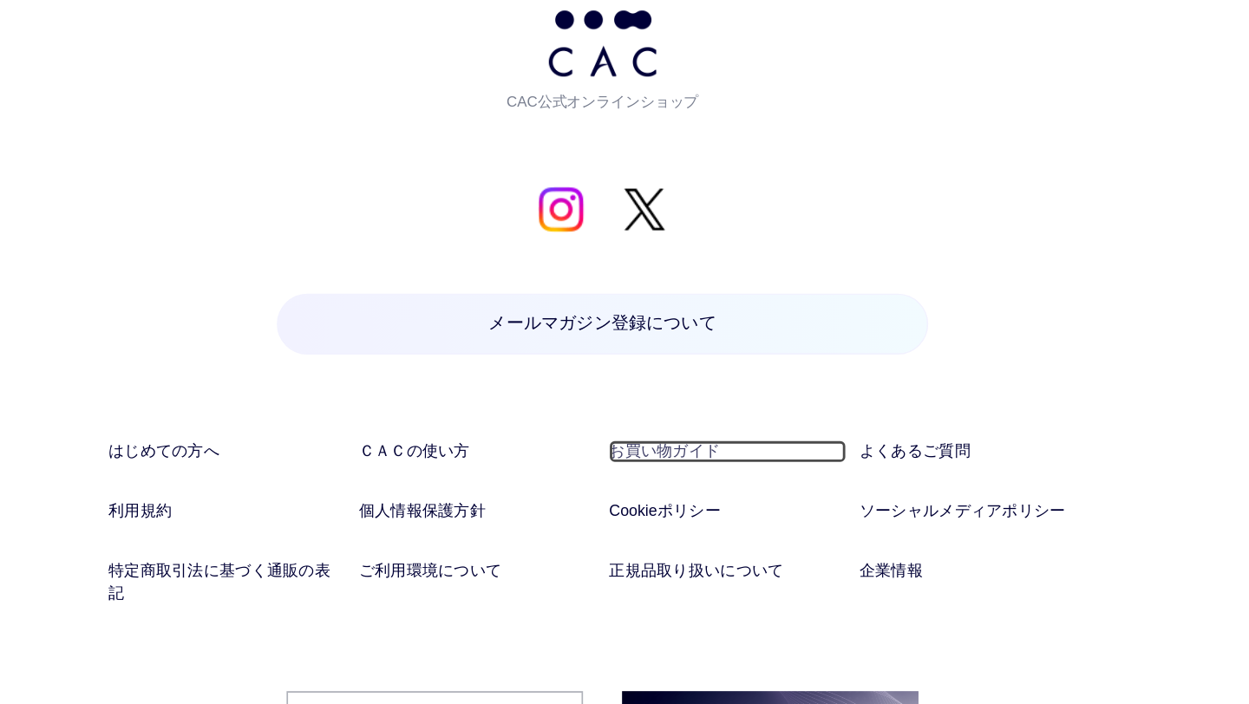
click at [688, 401] on link "お買い物ガイド" at bounding box center [713, 409] width 168 height 16
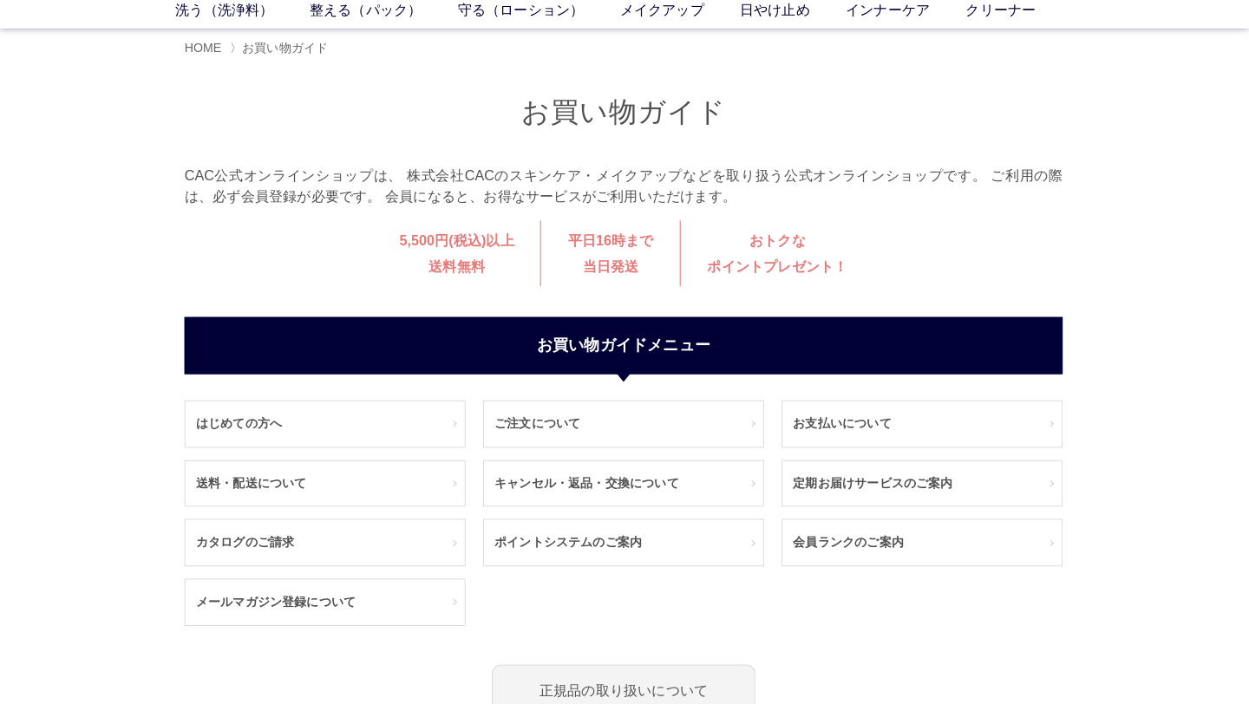
scroll to position [82, 0]
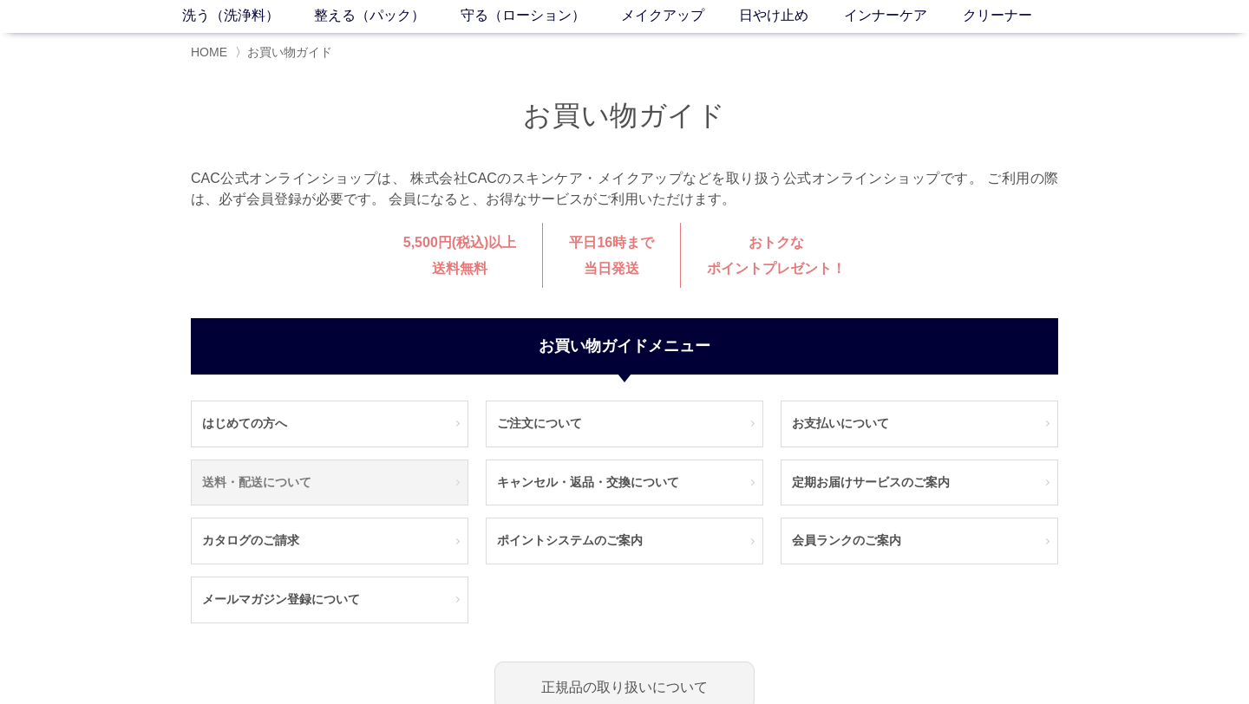
click at [320, 474] on link "送料・配送について" at bounding box center [330, 482] width 276 height 45
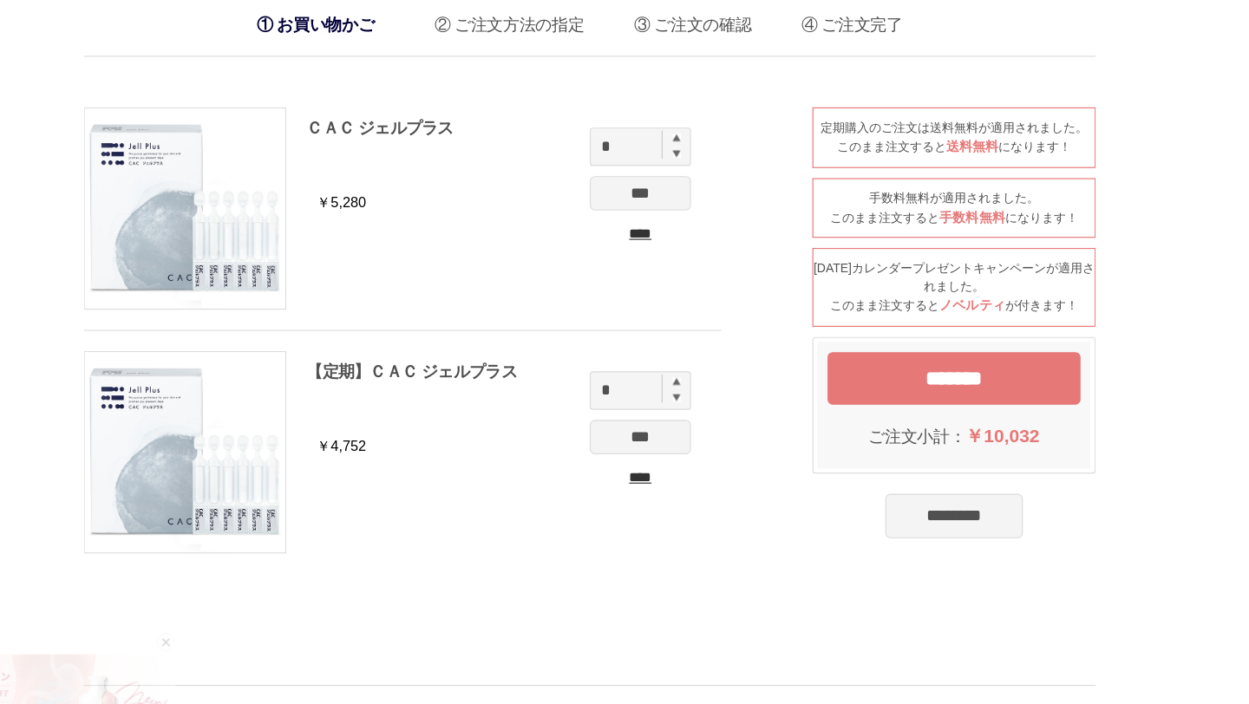
click at [665, 240] on input "****" at bounding box center [667, 238] width 87 height 18
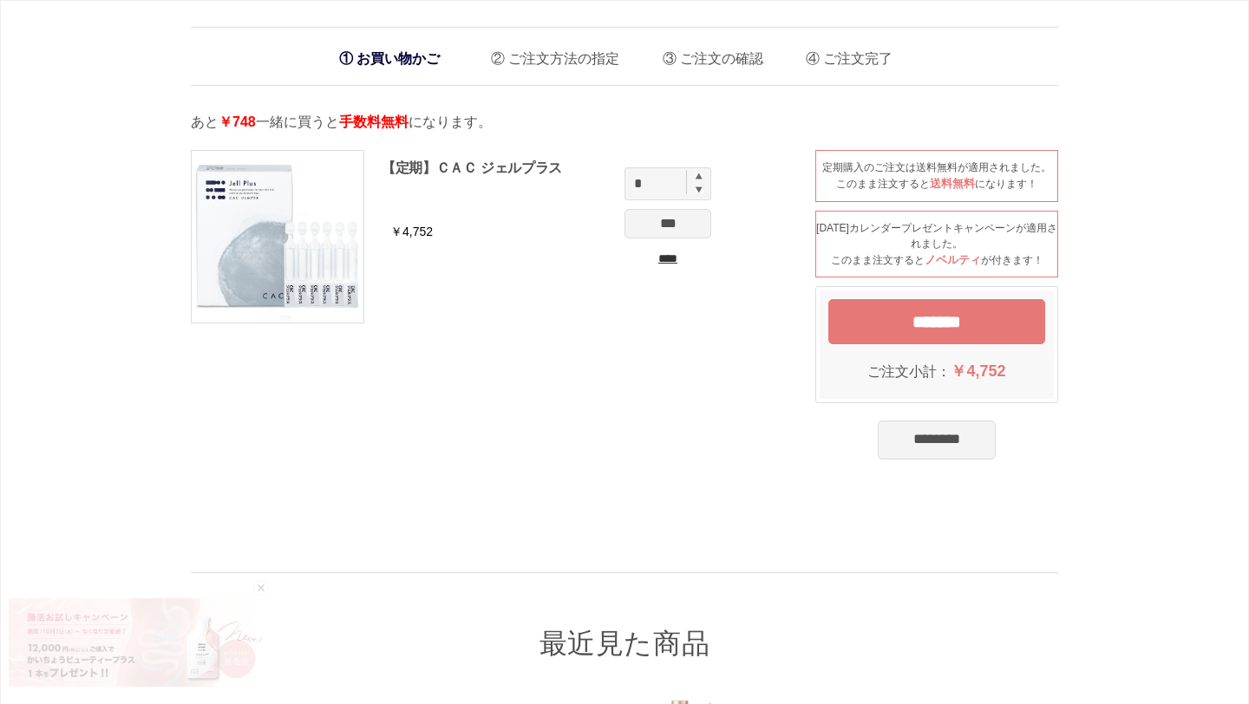
click at [863, 333] on input "*******" at bounding box center [936, 321] width 217 height 45
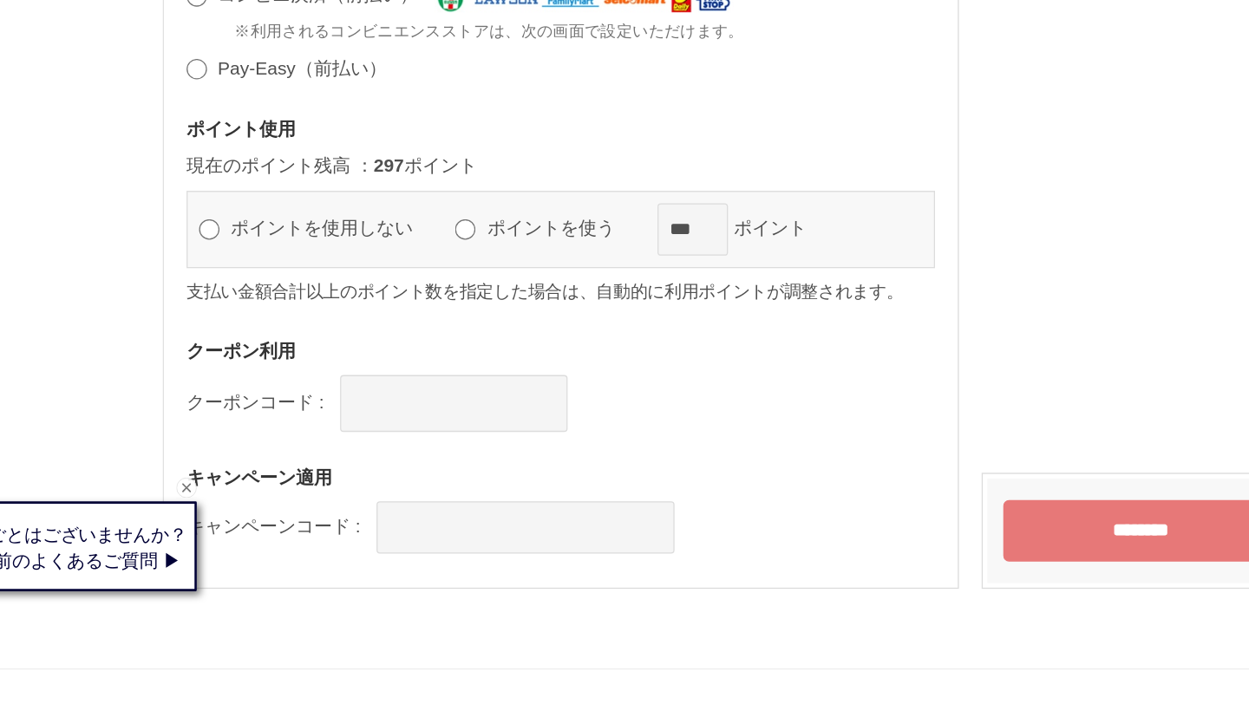
scroll to position [1654, 0]
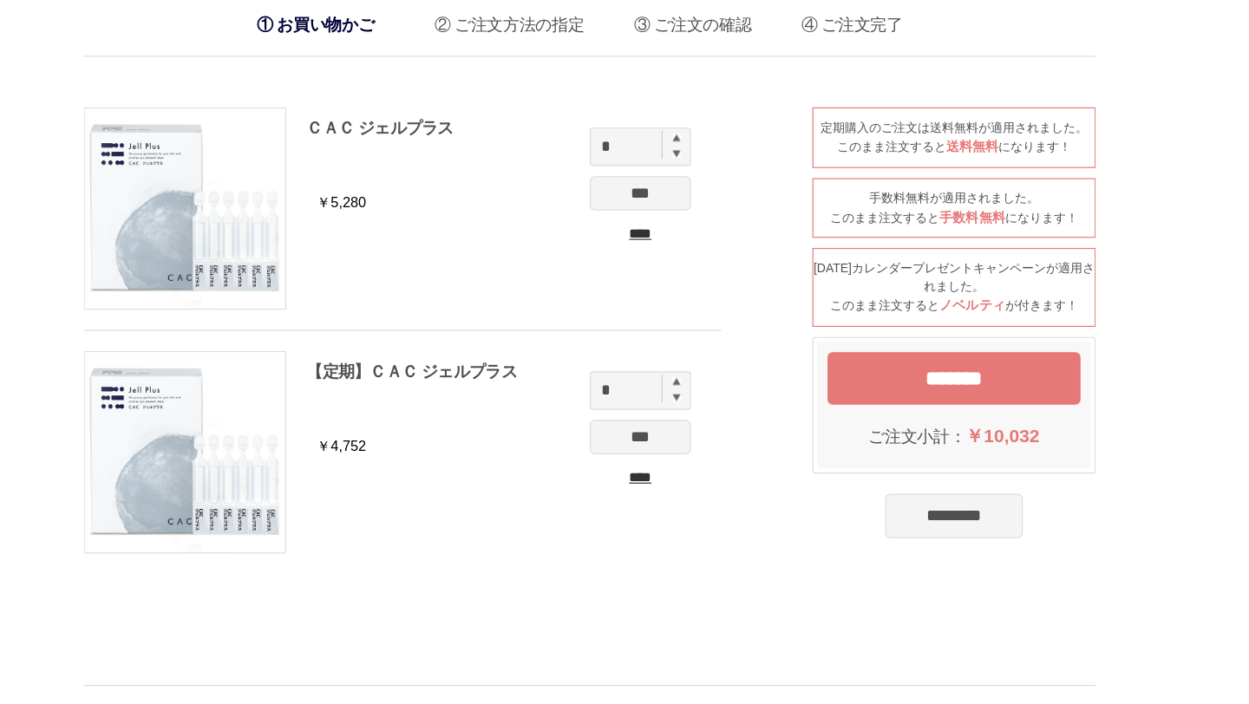
click at [665, 452] on input "****" at bounding box center [667, 447] width 87 height 18
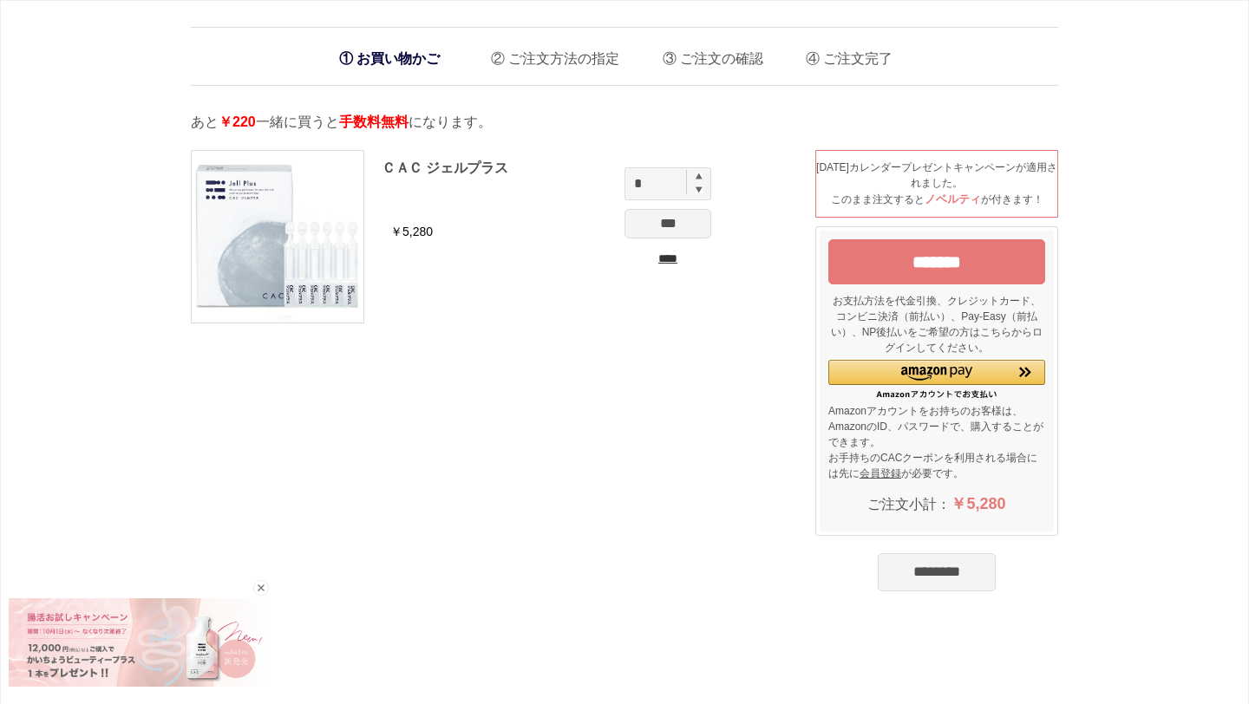
click at [899, 264] on input "*******" at bounding box center [936, 261] width 217 height 45
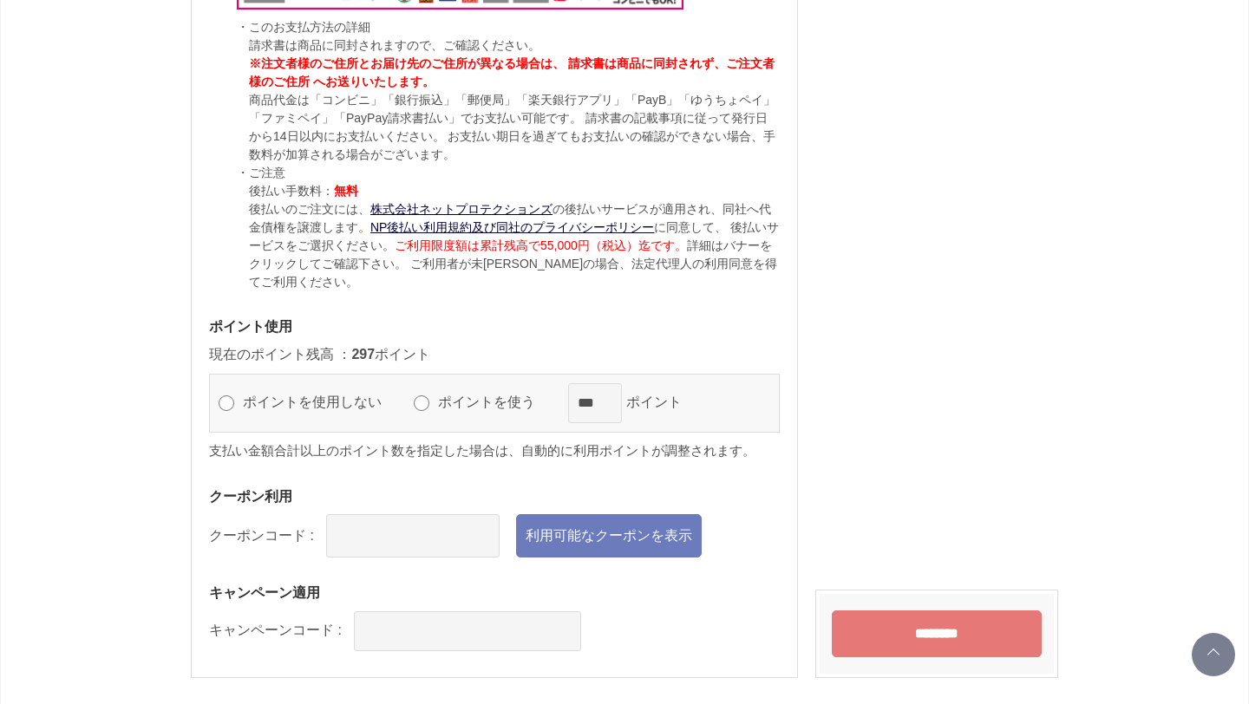
scroll to position [1700, 0]
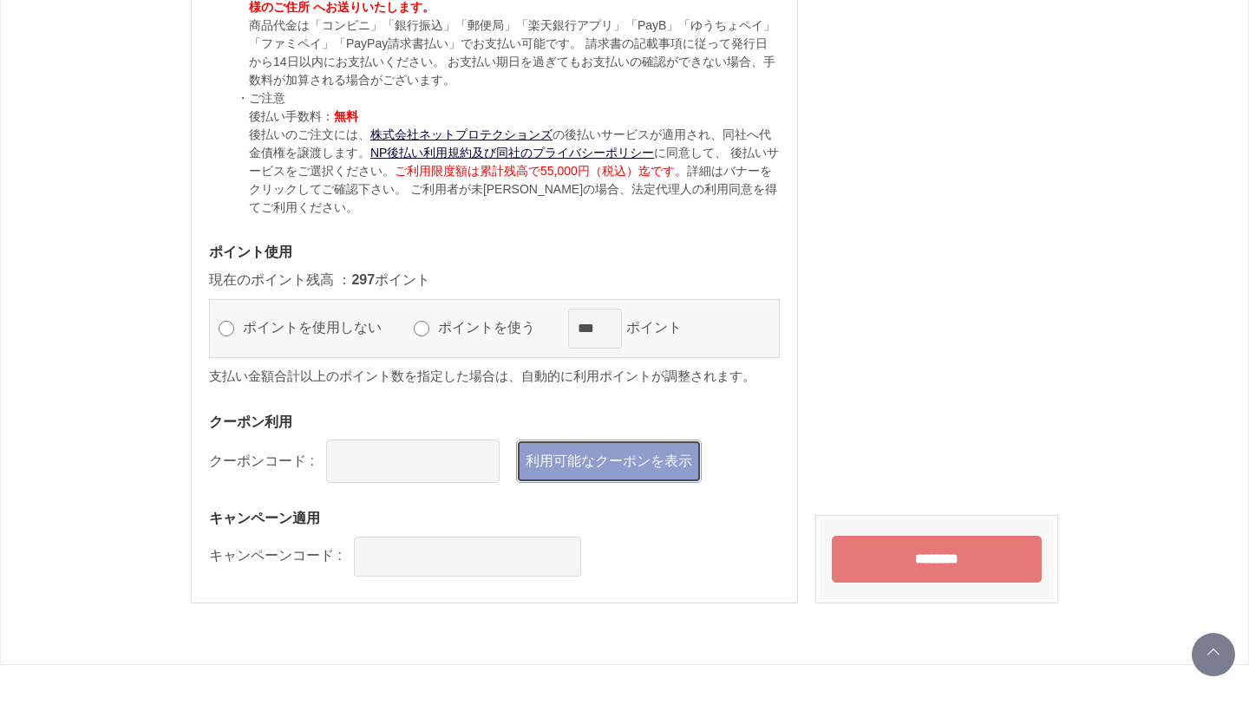
click at [610, 464] on link "利用可能なクーポンを表示" at bounding box center [609, 461] width 186 height 43
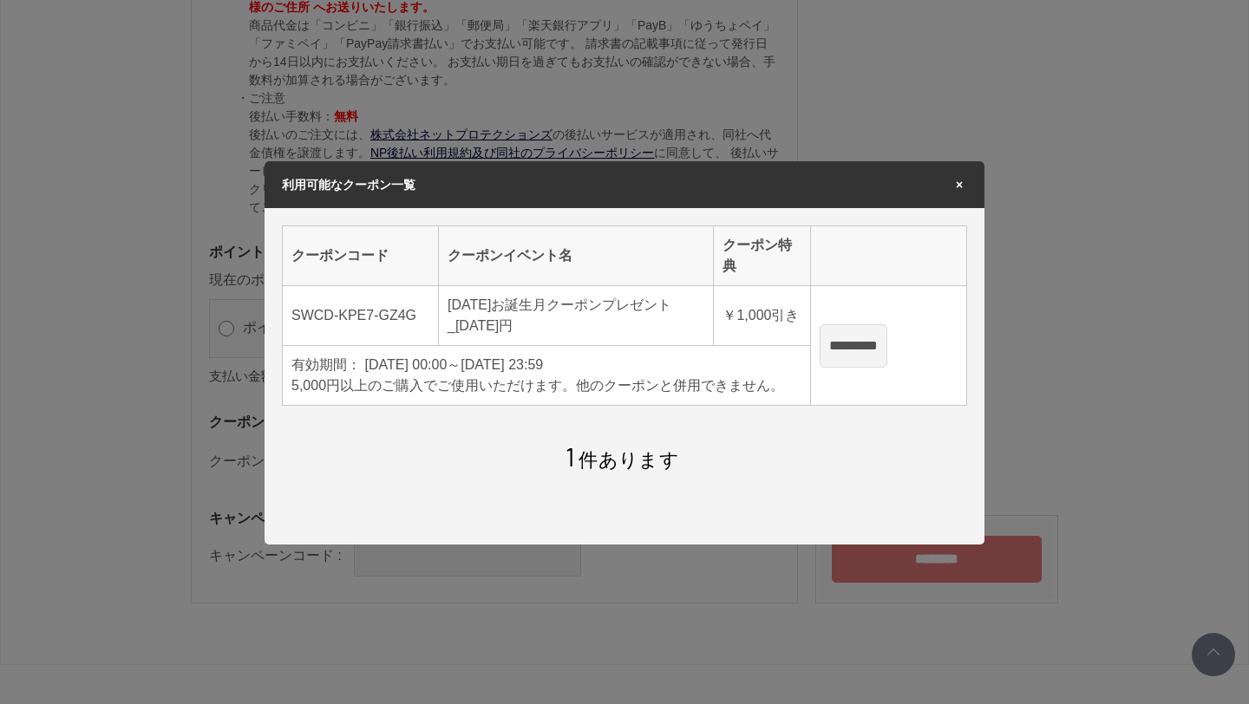
click at [865, 351] on input "*********" at bounding box center [853, 345] width 68 height 43
type input "**********"
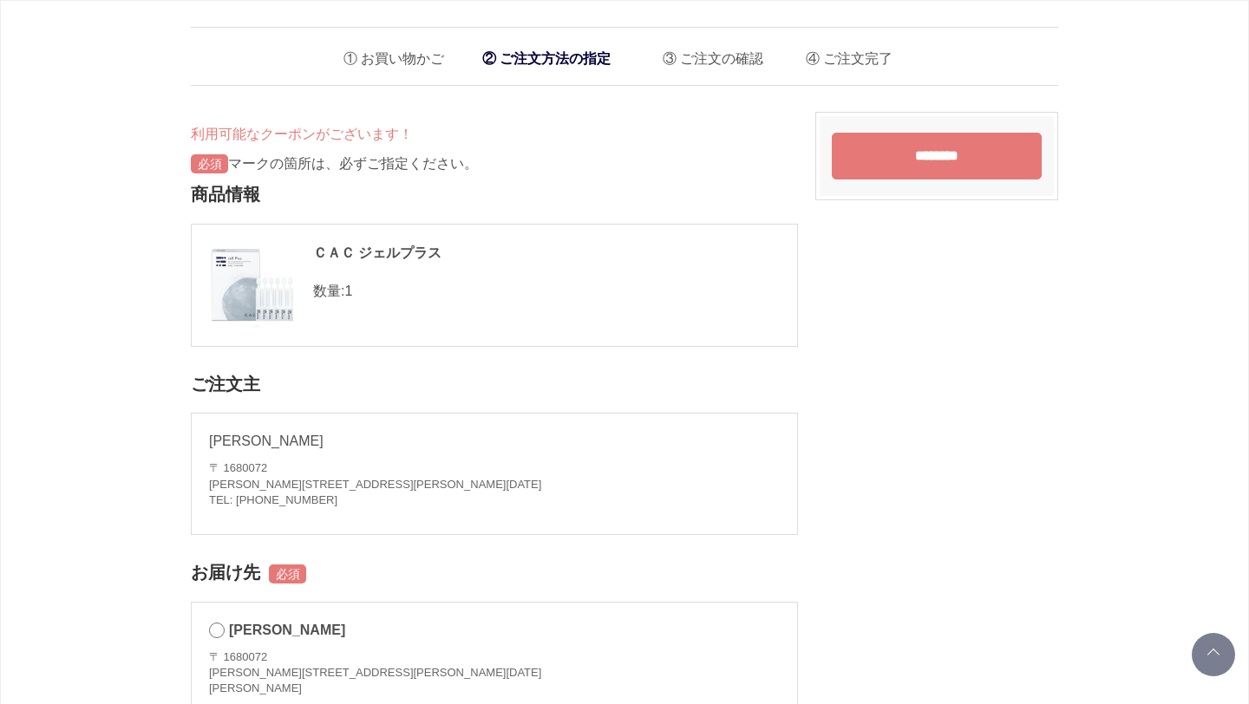
scroll to position [1700, 0]
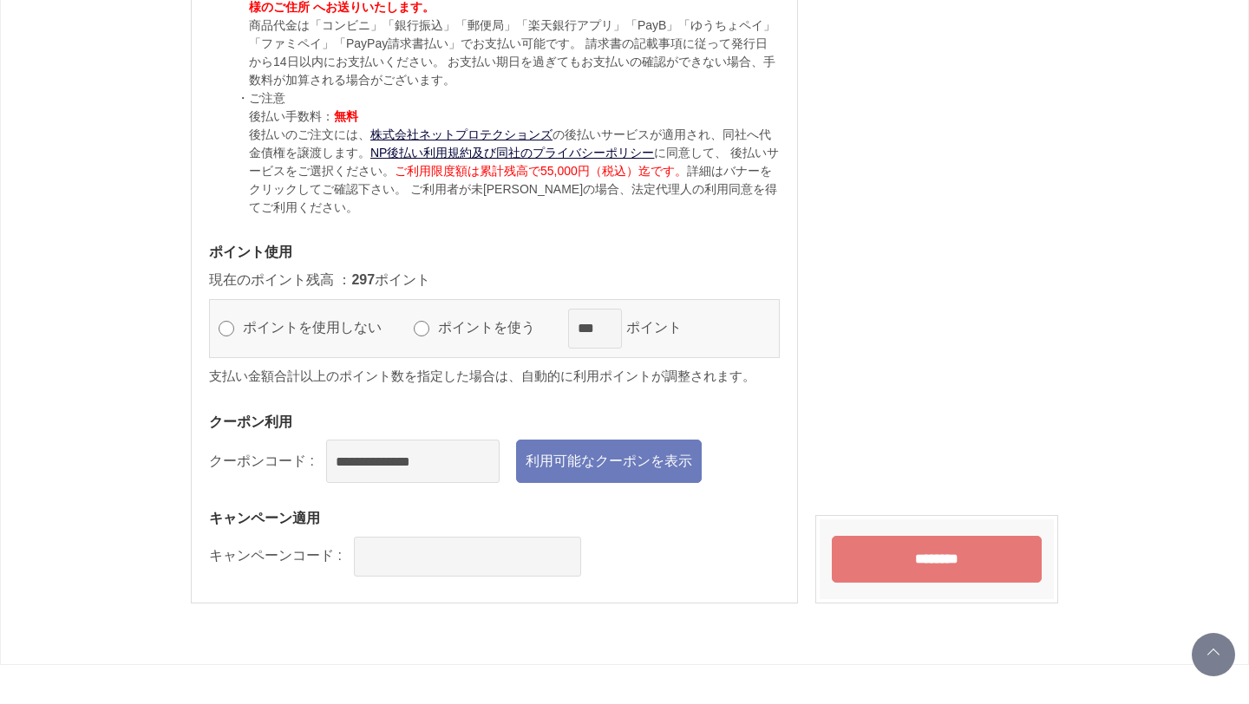
click at [438, 330] on label "ポイントを使う" at bounding box center [494, 327] width 121 height 15
click at [910, 561] on input "********" at bounding box center [937, 559] width 210 height 47
